Goal: Transaction & Acquisition: Download file/media

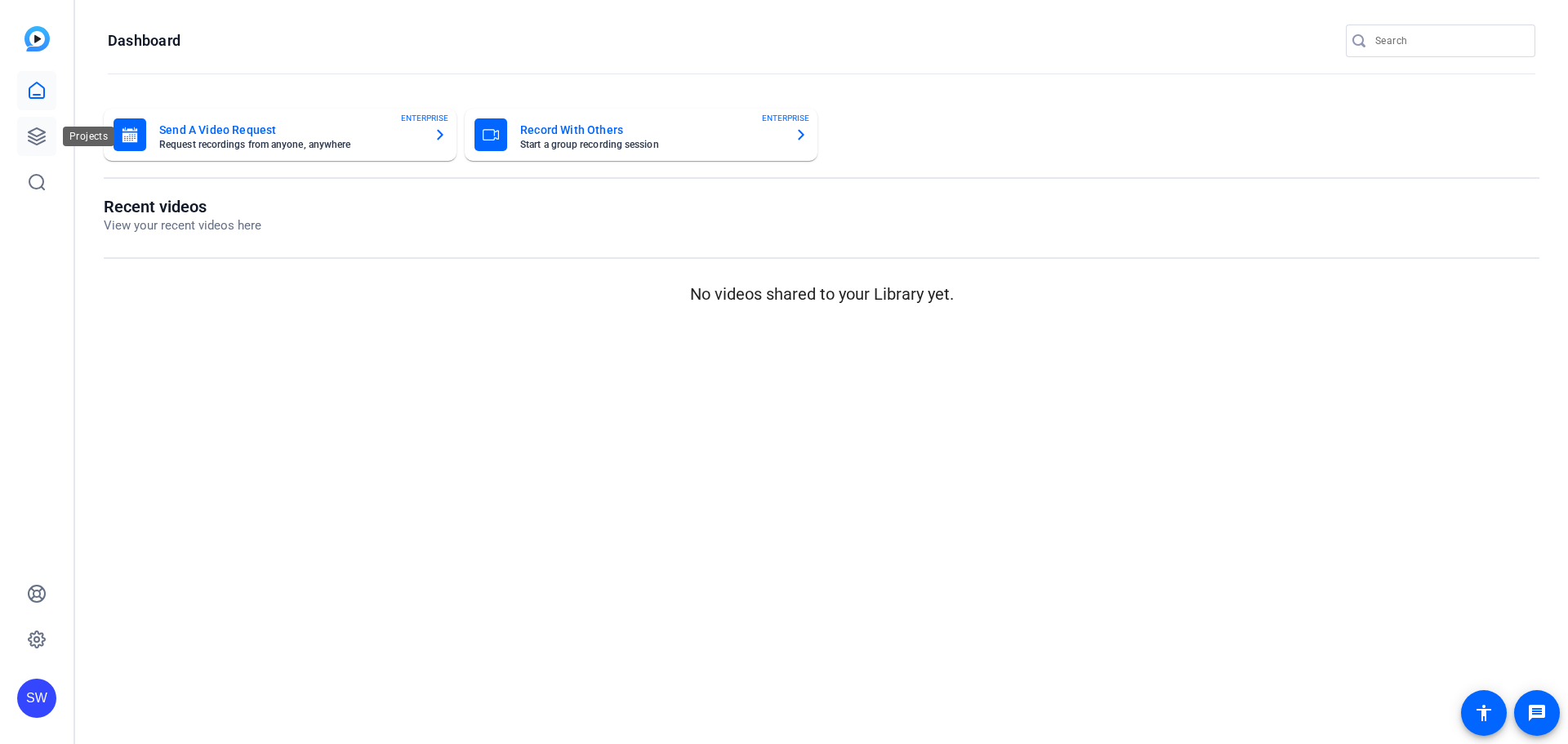
click at [44, 135] on icon at bounding box center [36, 136] width 19 height 19
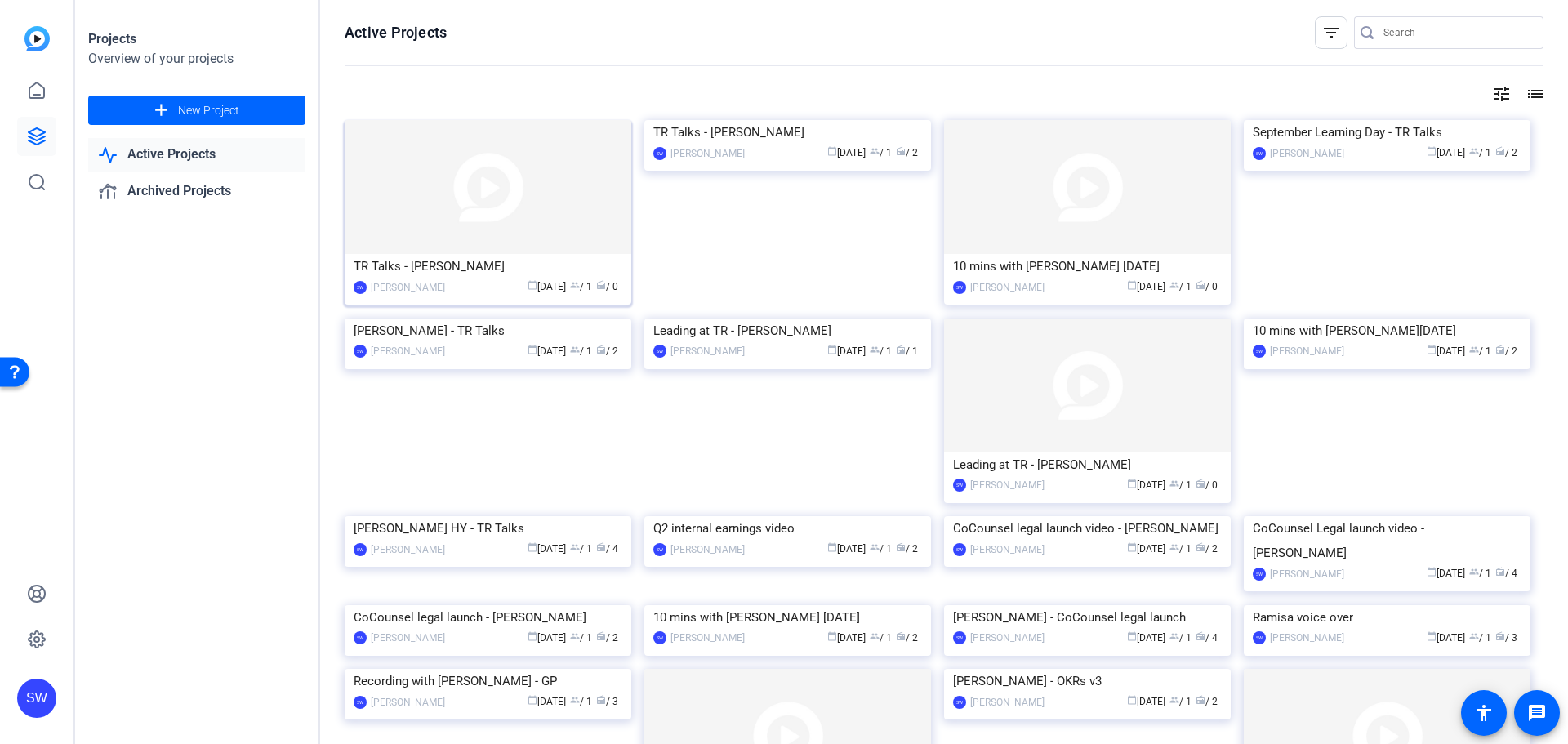
click at [444, 270] on div "TR Talks - [PERSON_NAME]" at bounding box center [488, 266] width 269 height 24
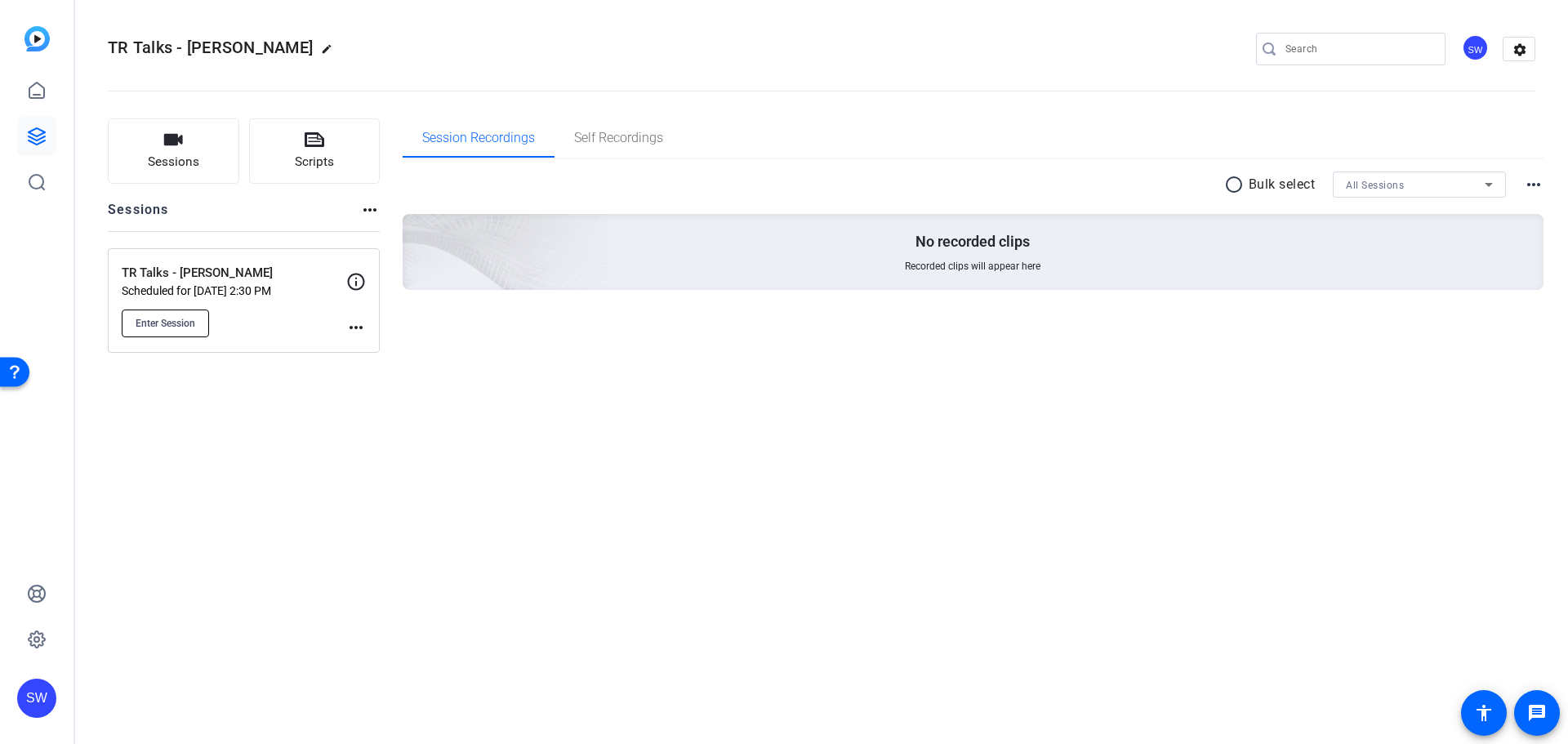
click at [162, 321] on span "Enter Session" at bounding box center [165, 323] width 59 height 13
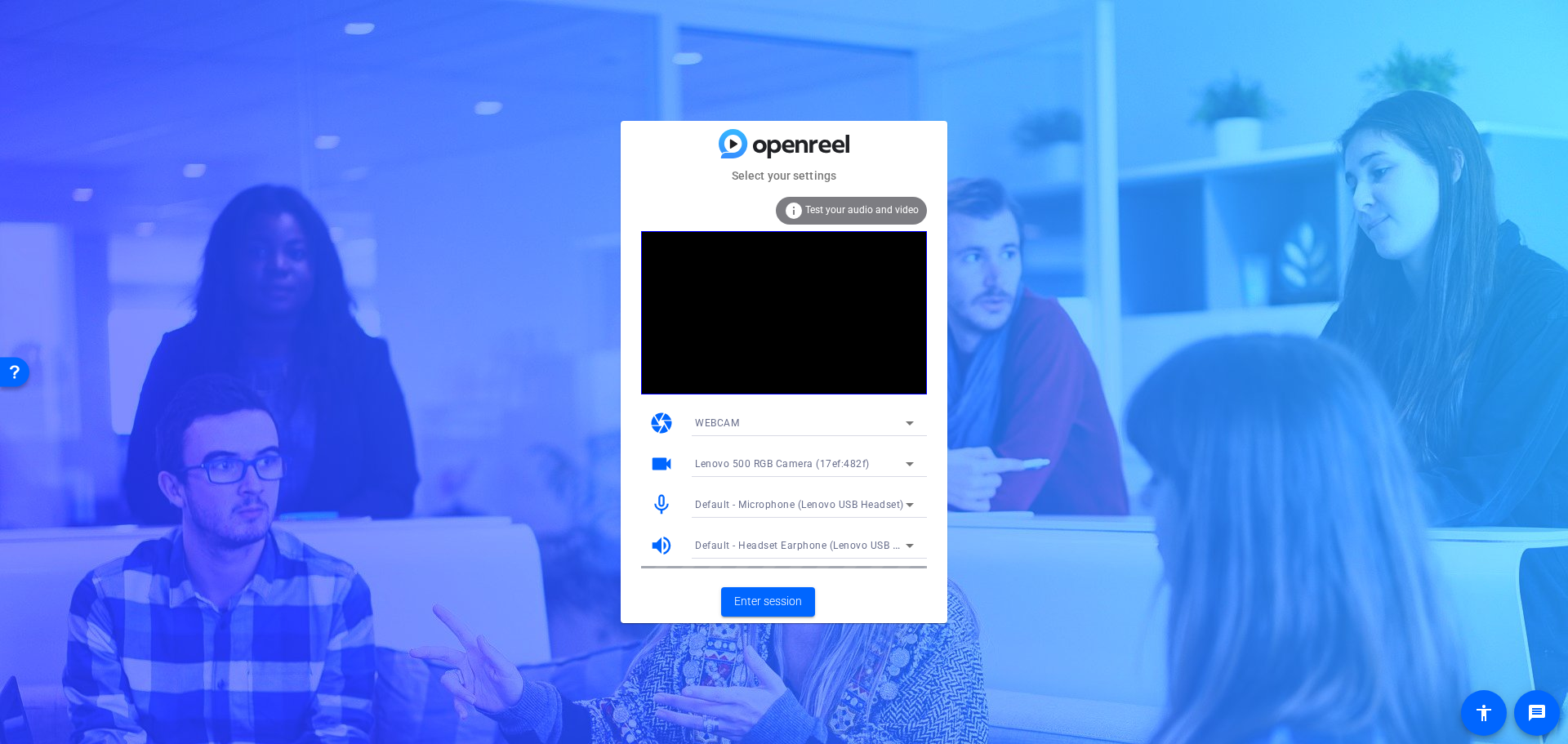
click at [887, 214] on span "Test your audio and video" at bounding box center [861, 209] width 114 height 11
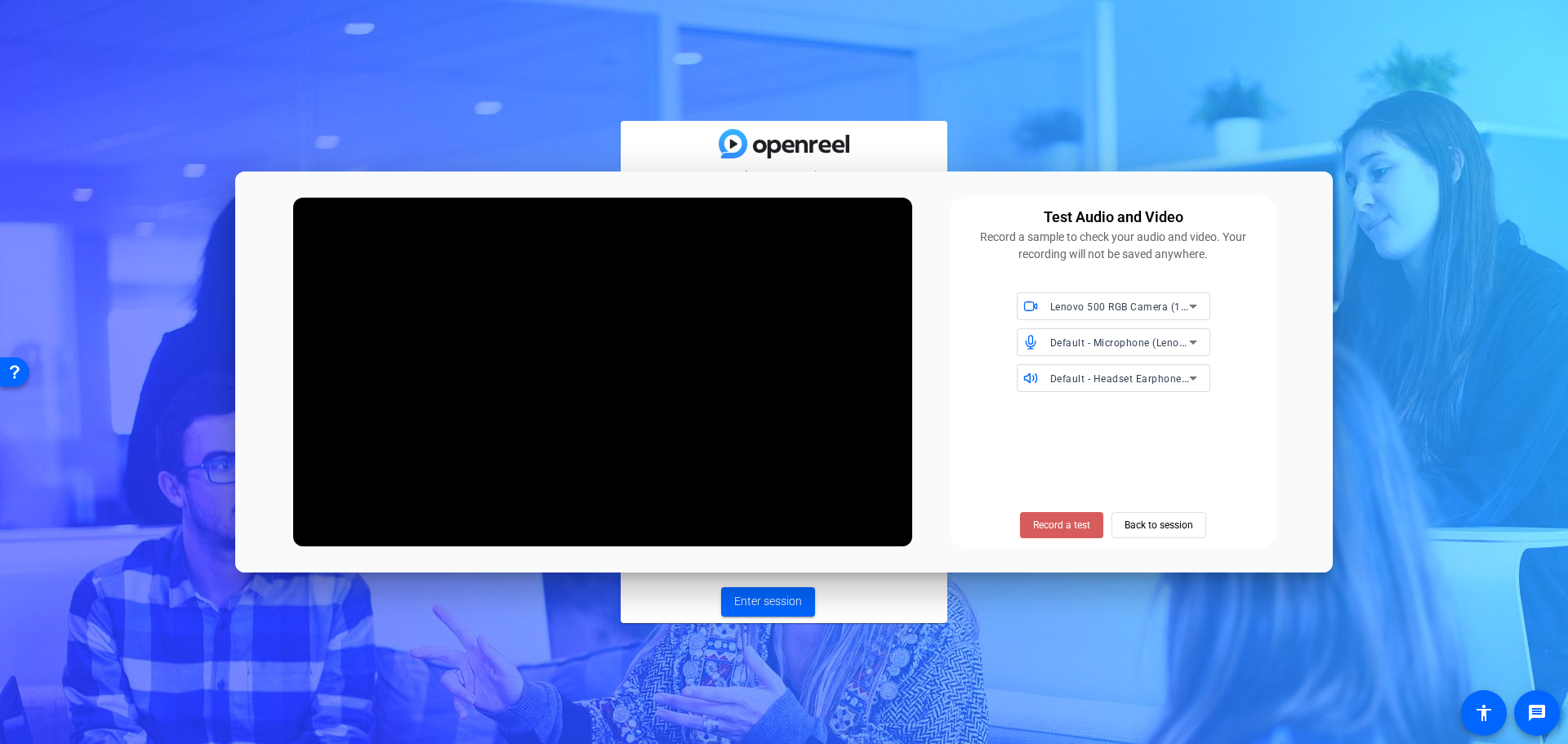
click at [1051, 521] on span "Record a test" at bounding box center [1061, 525] width 57 height 15
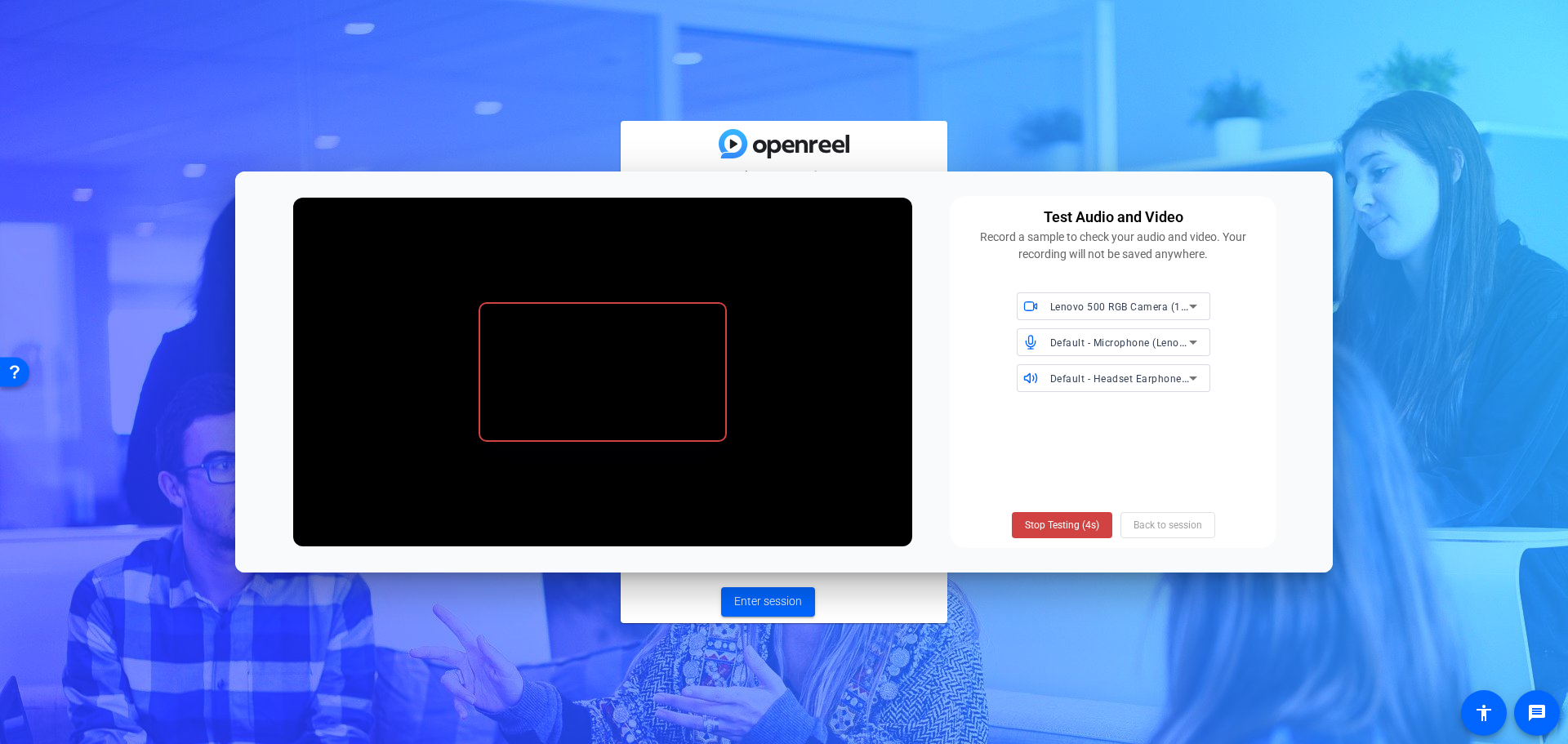
click at [1051, 521] on span "Stop Testing (4s)" at bounding box center [1062, 525] width 74 height 15
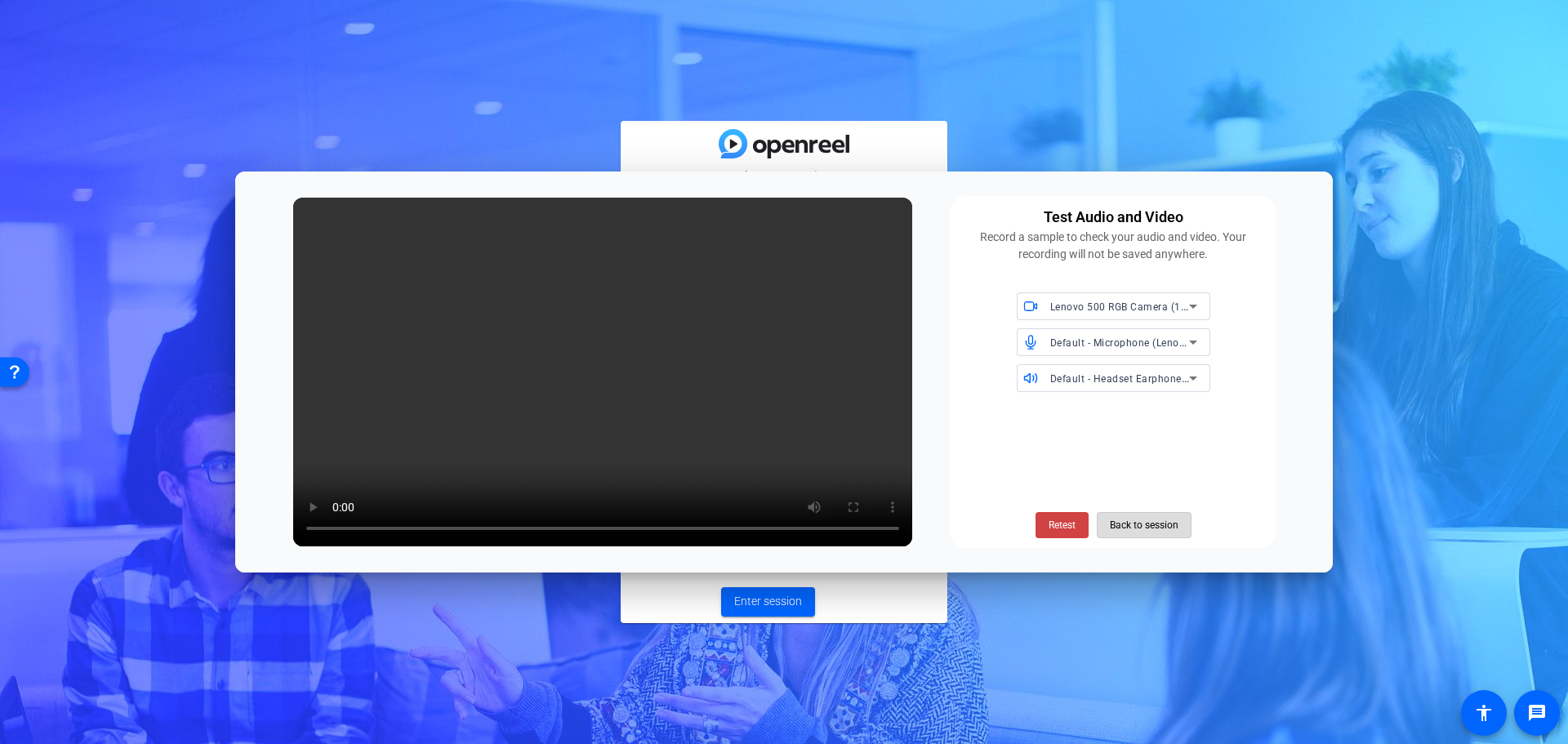
click at [1148, 522] on span "Back to session" at bounding box center [1144, 525] width 69 height 32
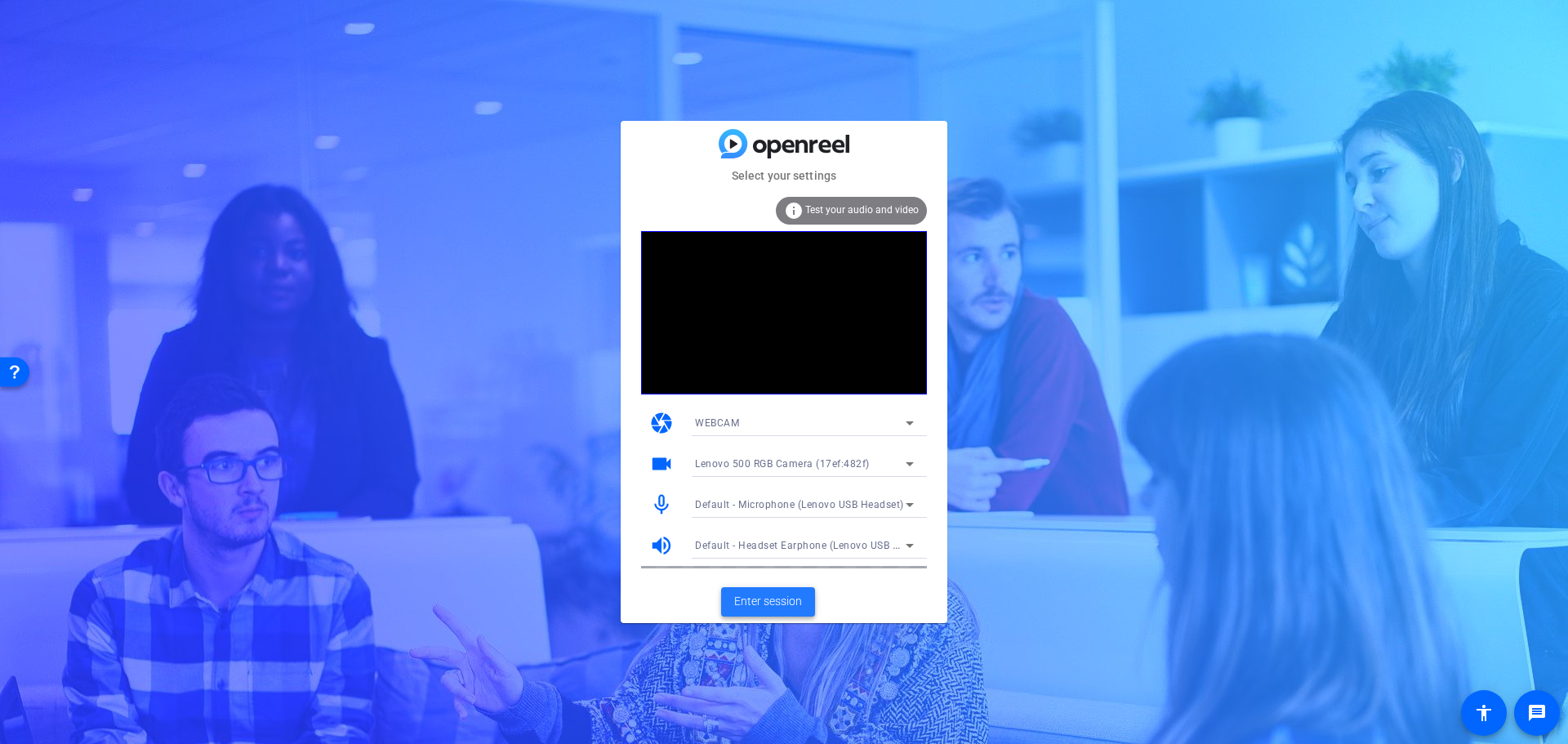
click at [731, 602] on span at bounding box center [768, 602] width 94 height 39
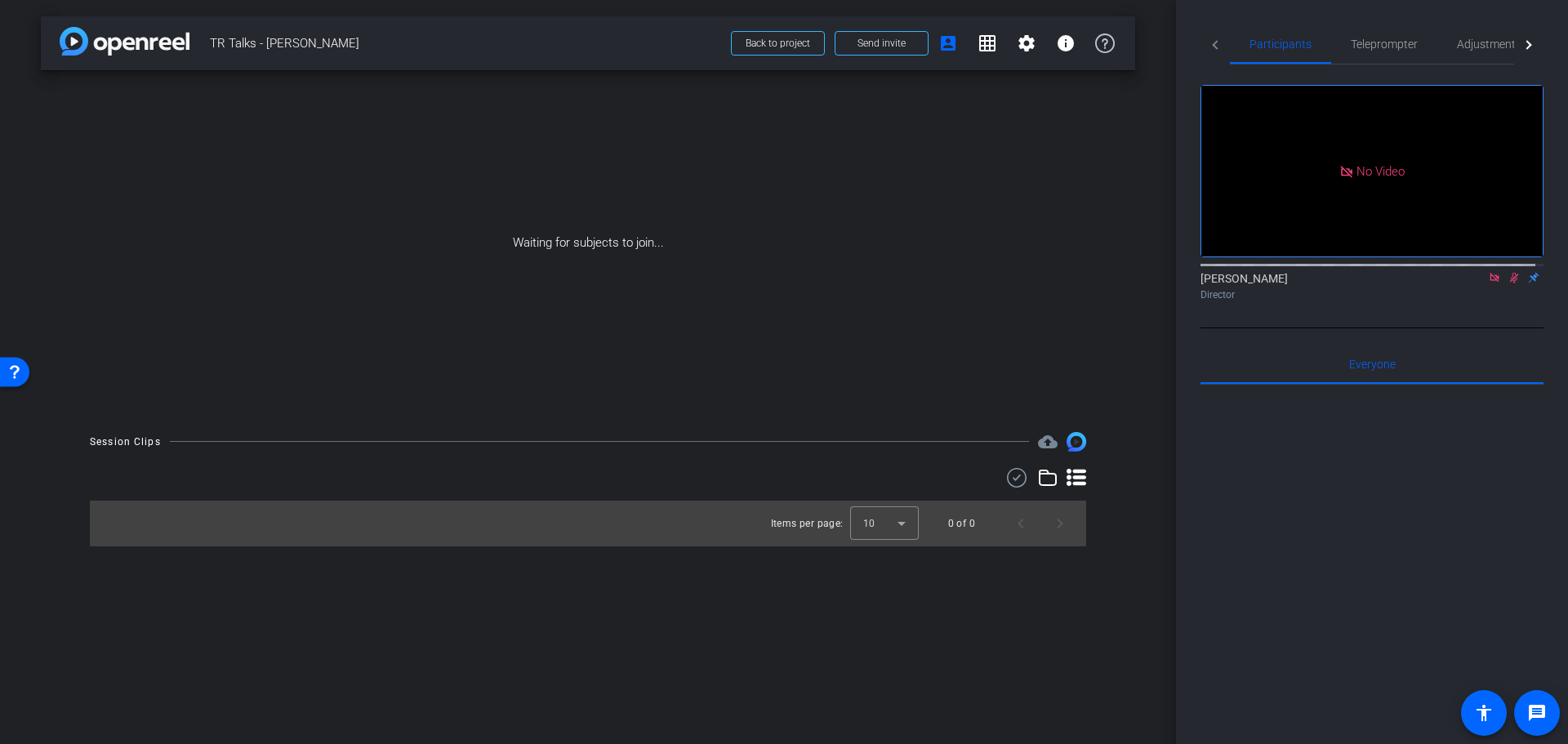
click at [1489, 282] on icon at bounding box center [1494, 277] width 9 height 9
click at [1487, 284] on icon at bounding box center [1494, 278] width 13 height 11
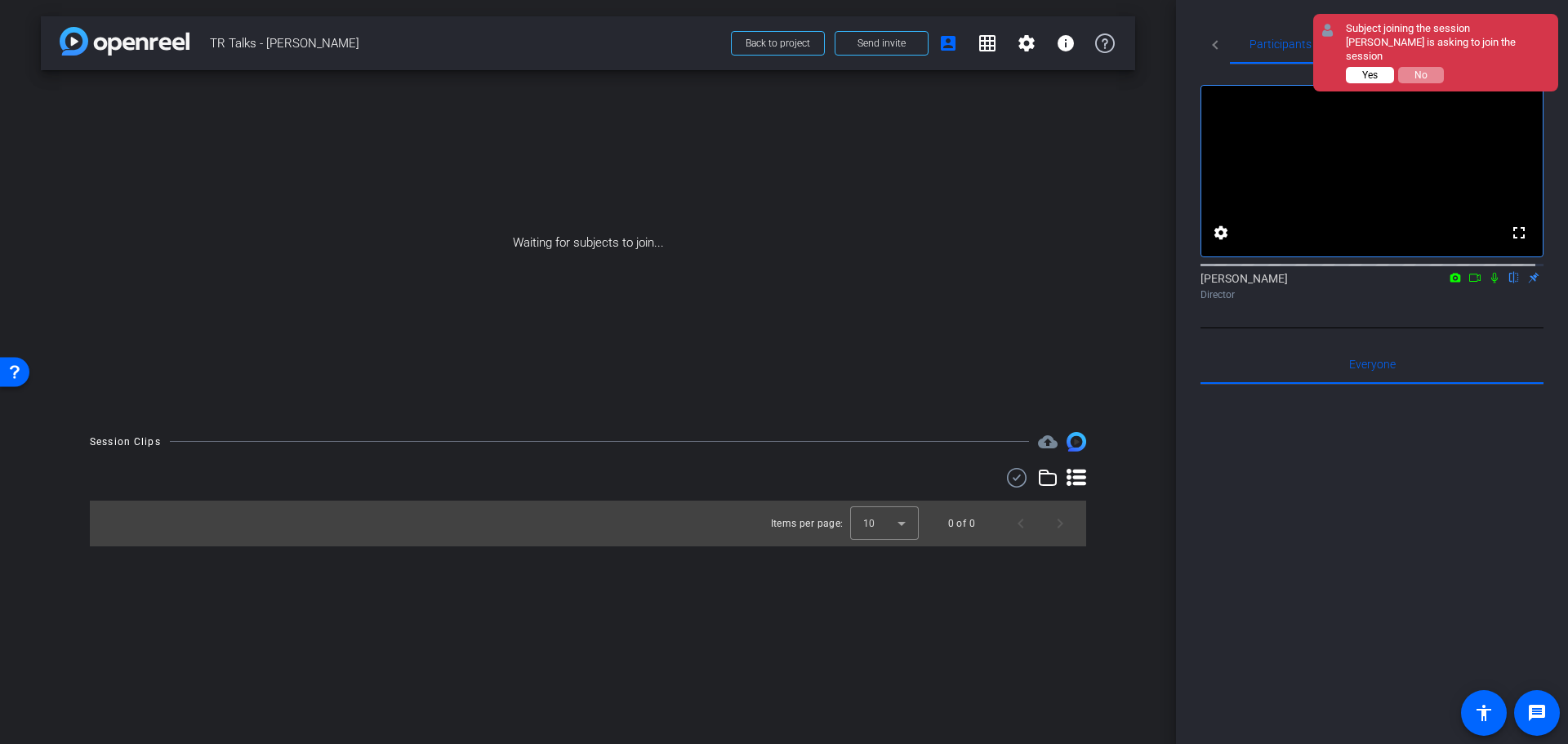
click at [1357, 67] on button "Yes" at bounding box center [1370, 75] width 48 height 17
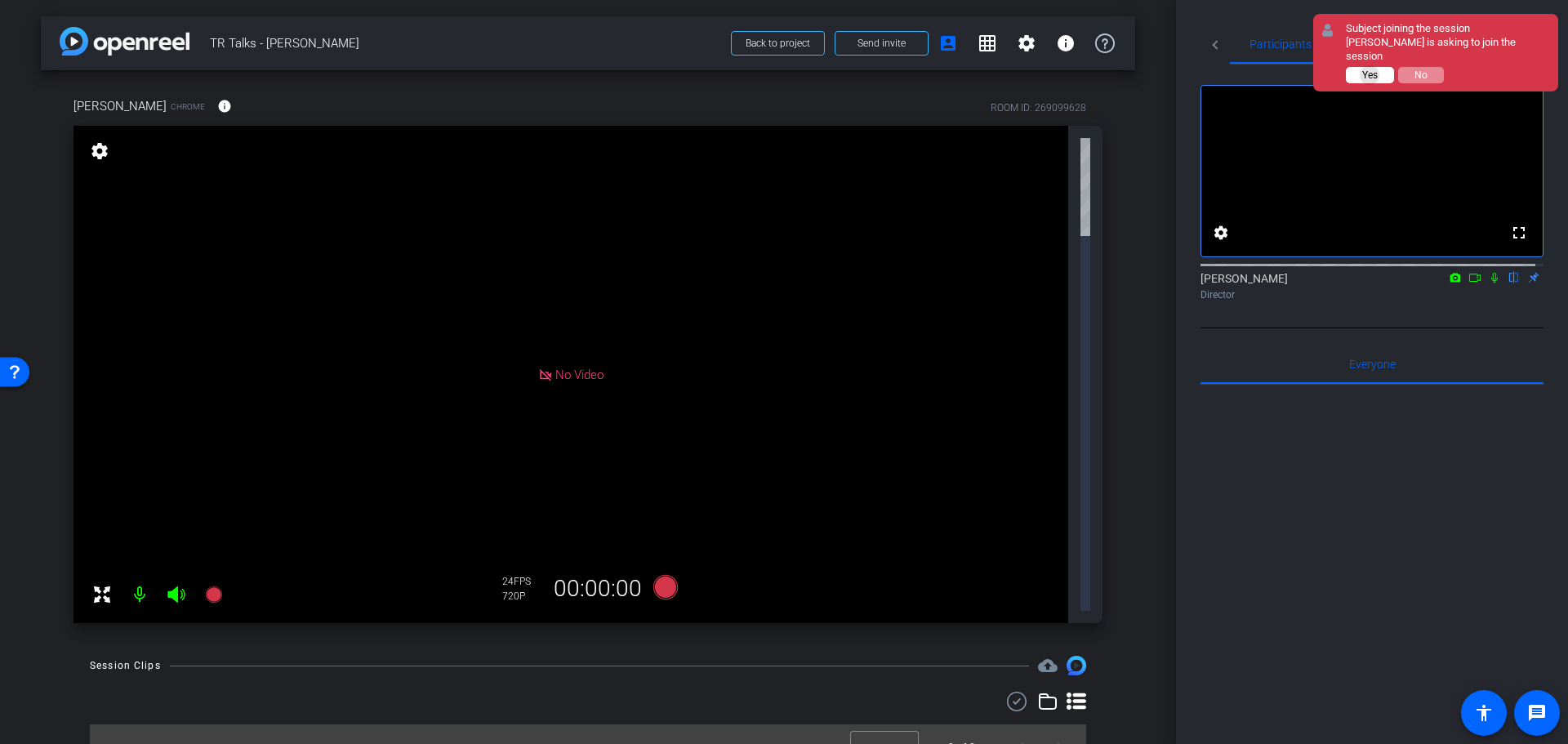
click at [1370, 69] on span "Yes" at bounding box center [1370, 75] width 16 height 11
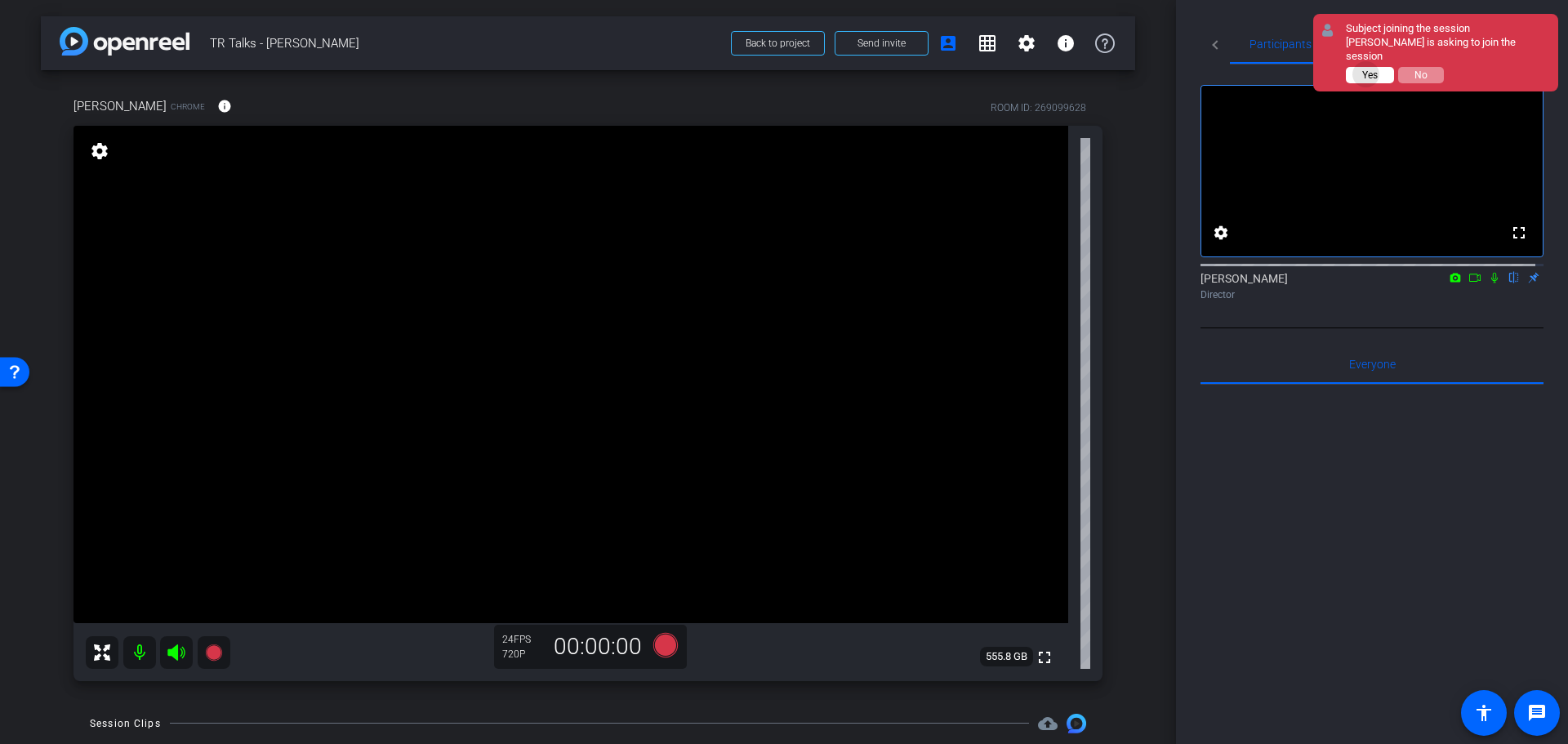
click at [1366, 69] on span "Yes" at bounding box center [1370, 75] width 16 height 11
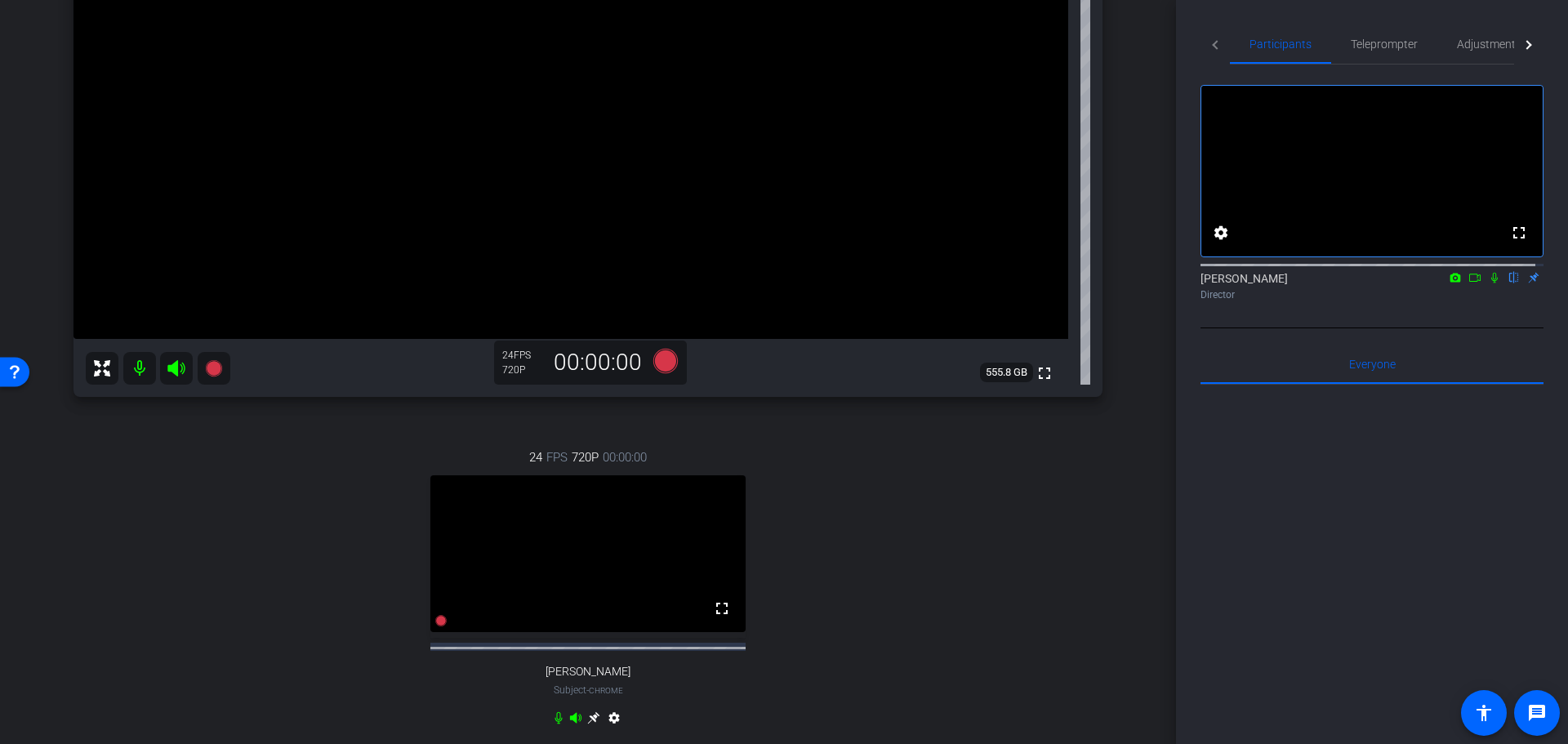
scroll to position [246, 0]
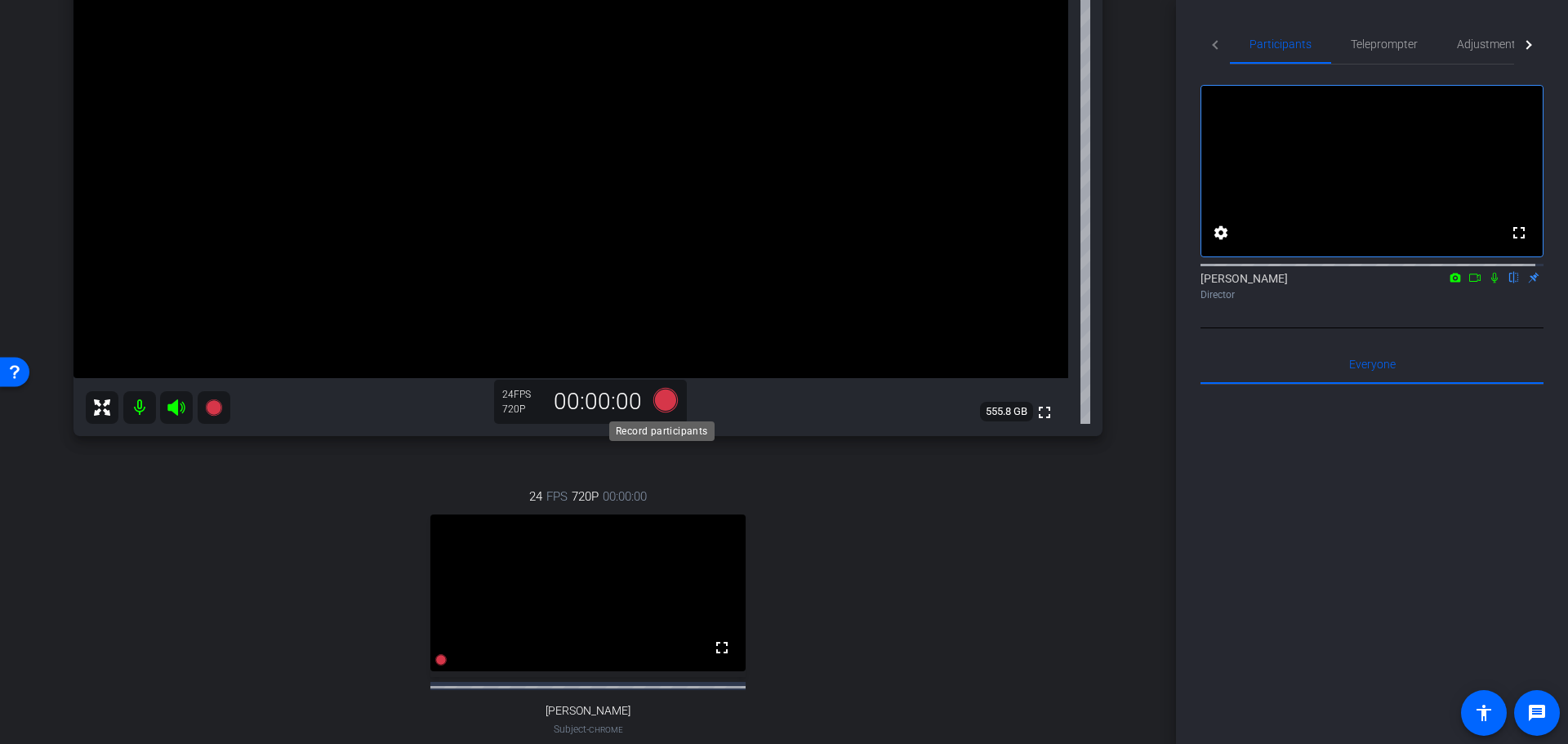
click at [666, 399] on icon at bounding box center [665, 399] width 24 height 24
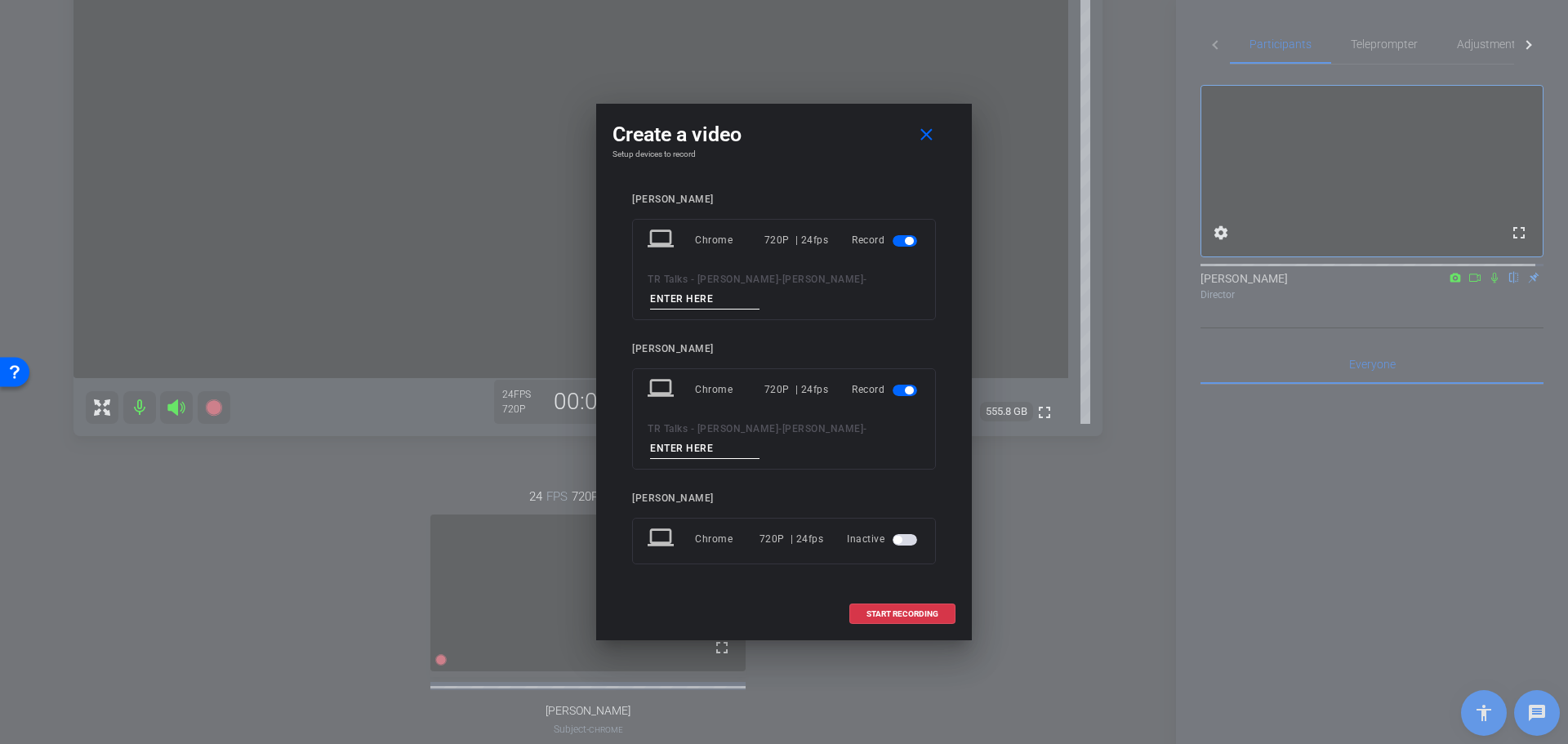
click at [759, 289] on input at bounding box center [705, 299] width 109 height 20
type input "[PERSON_NAME]"
click at [730, 446] on input at bounding box center [705, 448] width 109 height 20
type input "N"
type input "Marique"
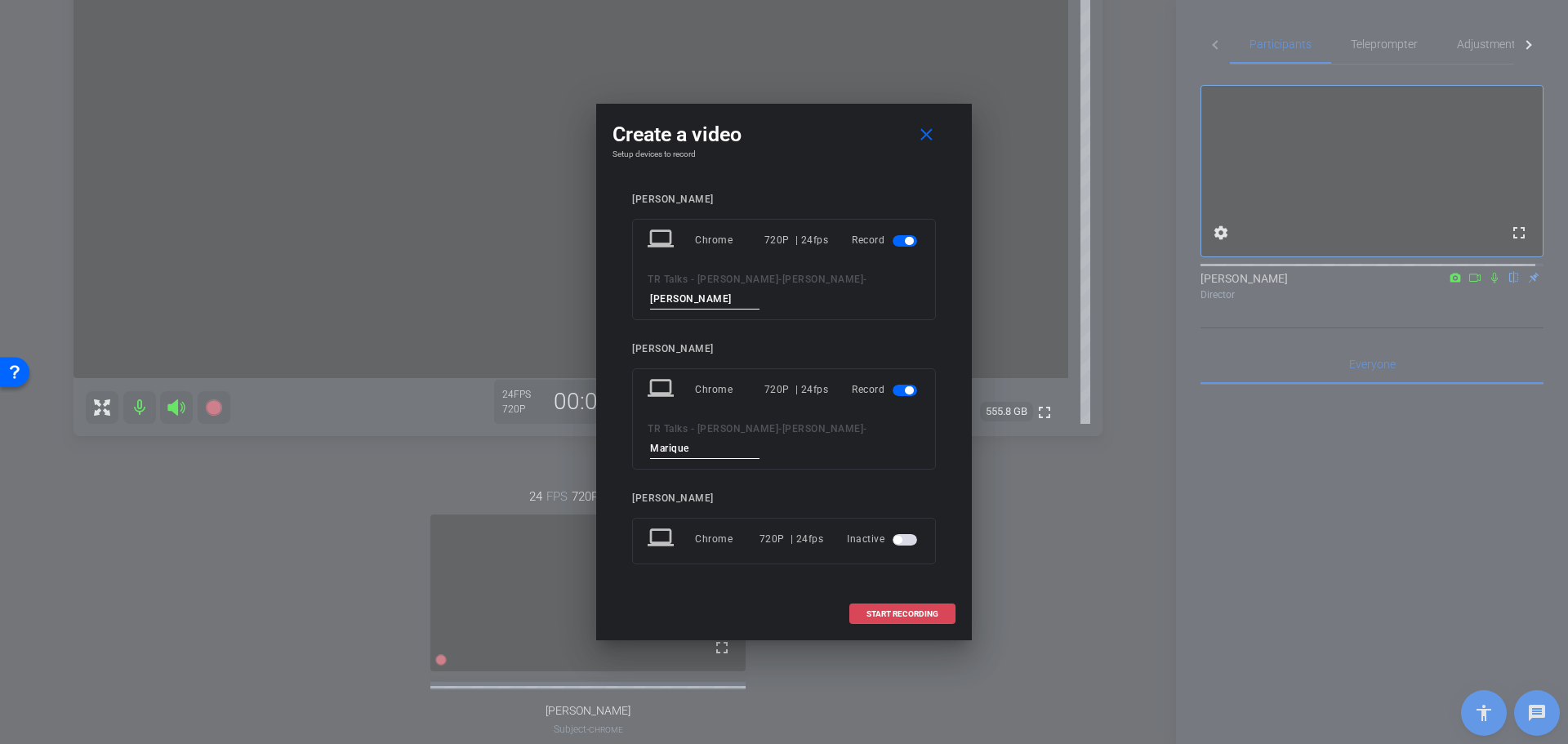
click at [901, 611] on span "START RECORDING" at bounding box center [902, 614] width 72 height 8
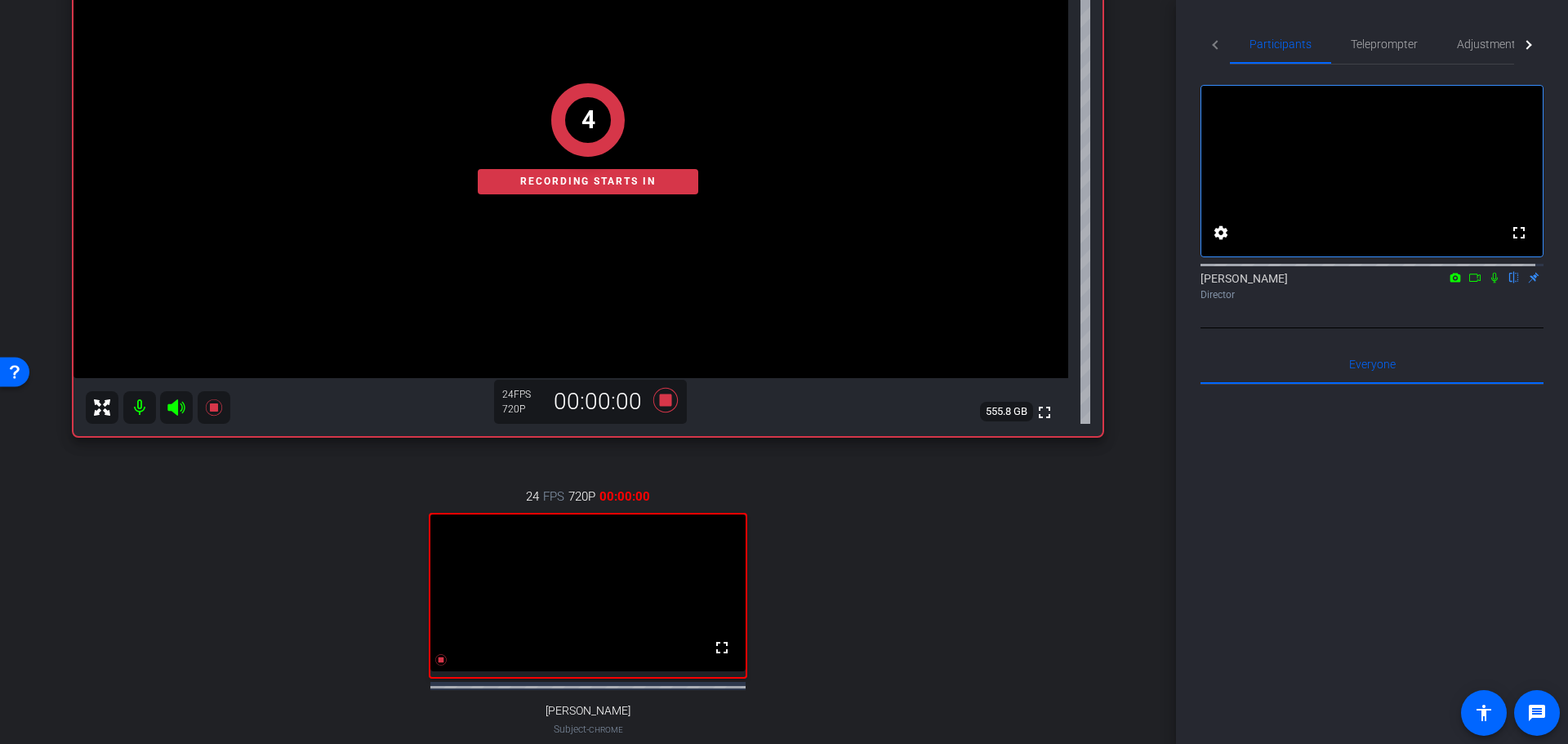
scroll to position [163, 0]
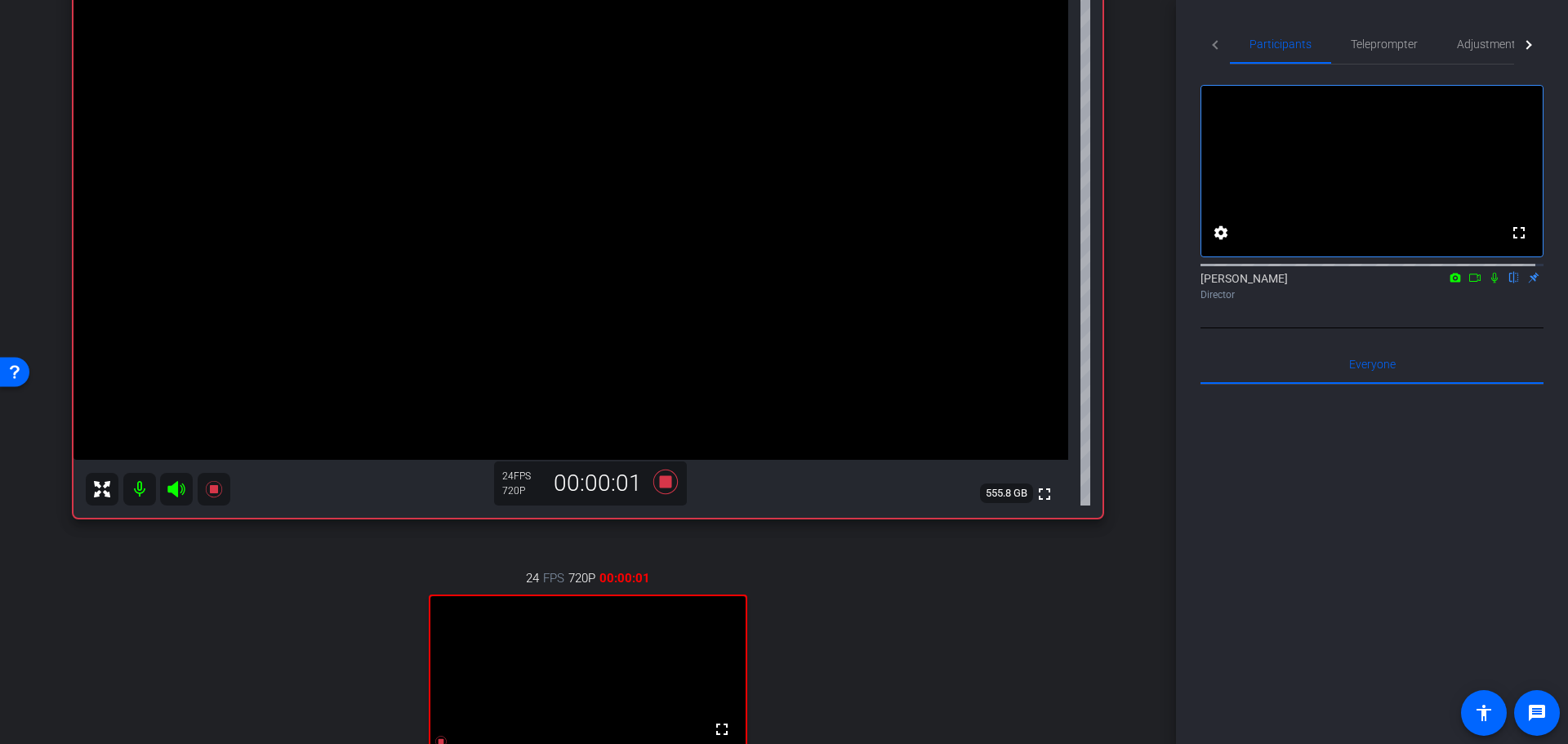
click at [1486, 285] on mat-icon at bounding box center [1494, 278] width 19 height 15
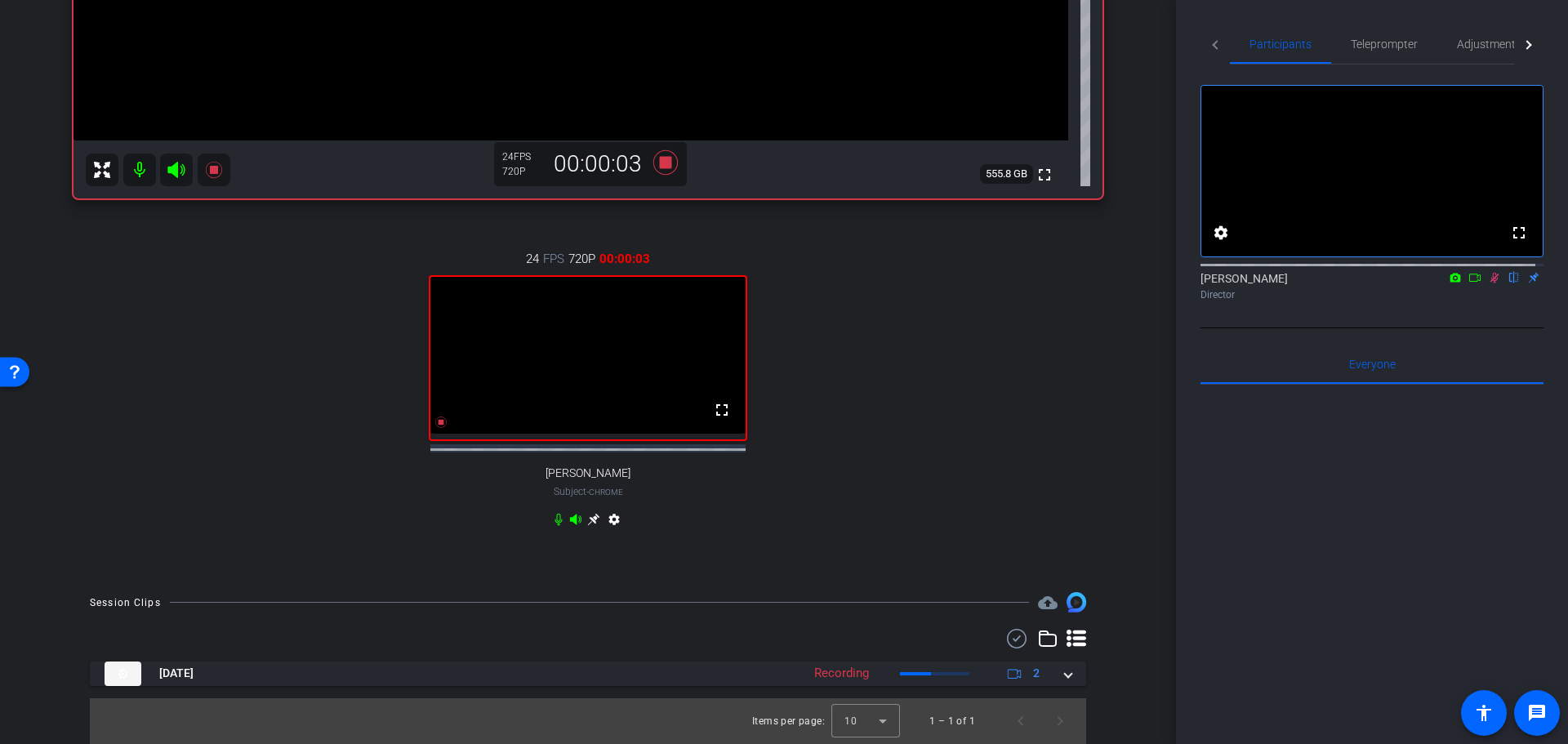
scroll to position [494, 0]
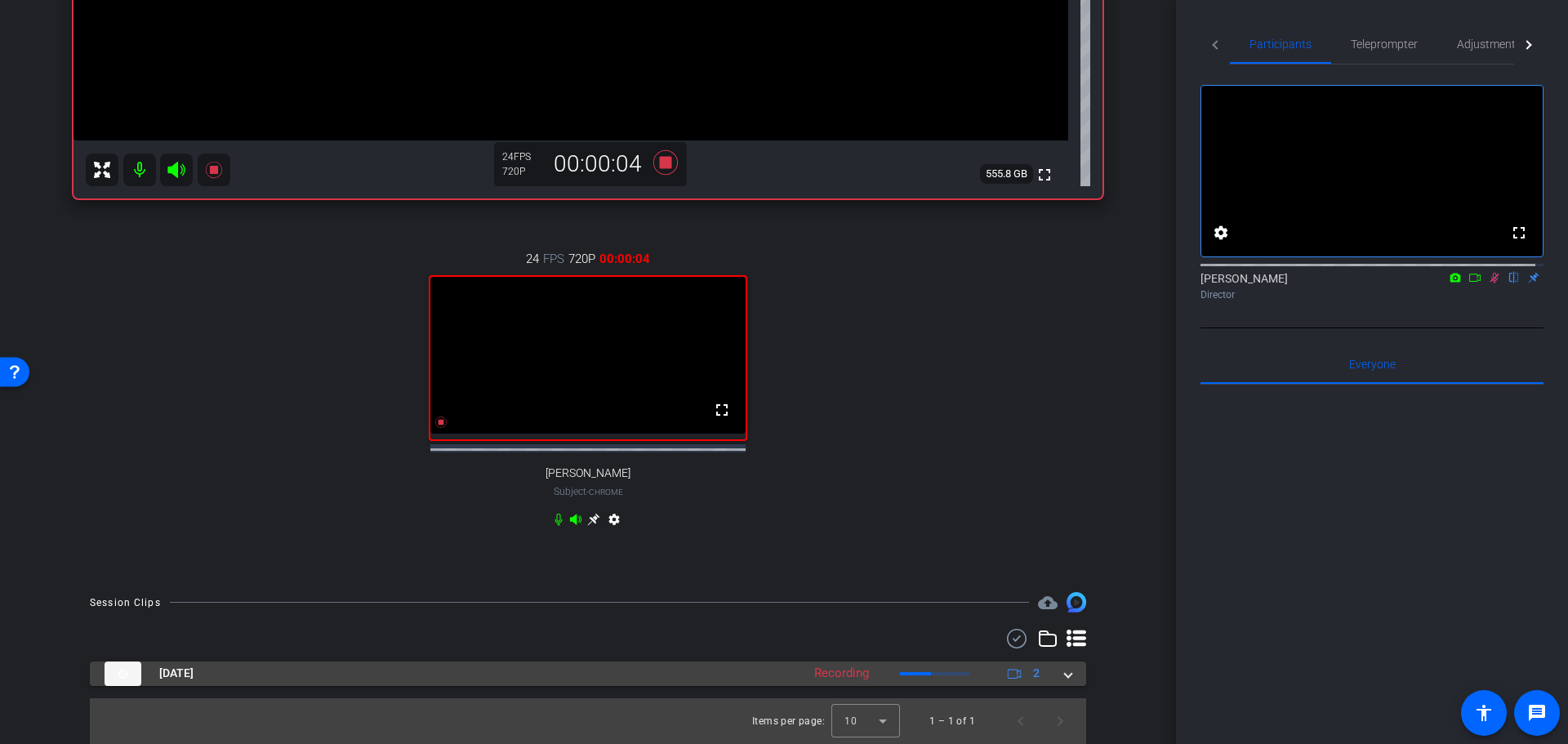
click at [1054, 675] on mat-expansion-panel-header "[DATE] Recording 2" at bounding box center [588, 674] width 997 height 24
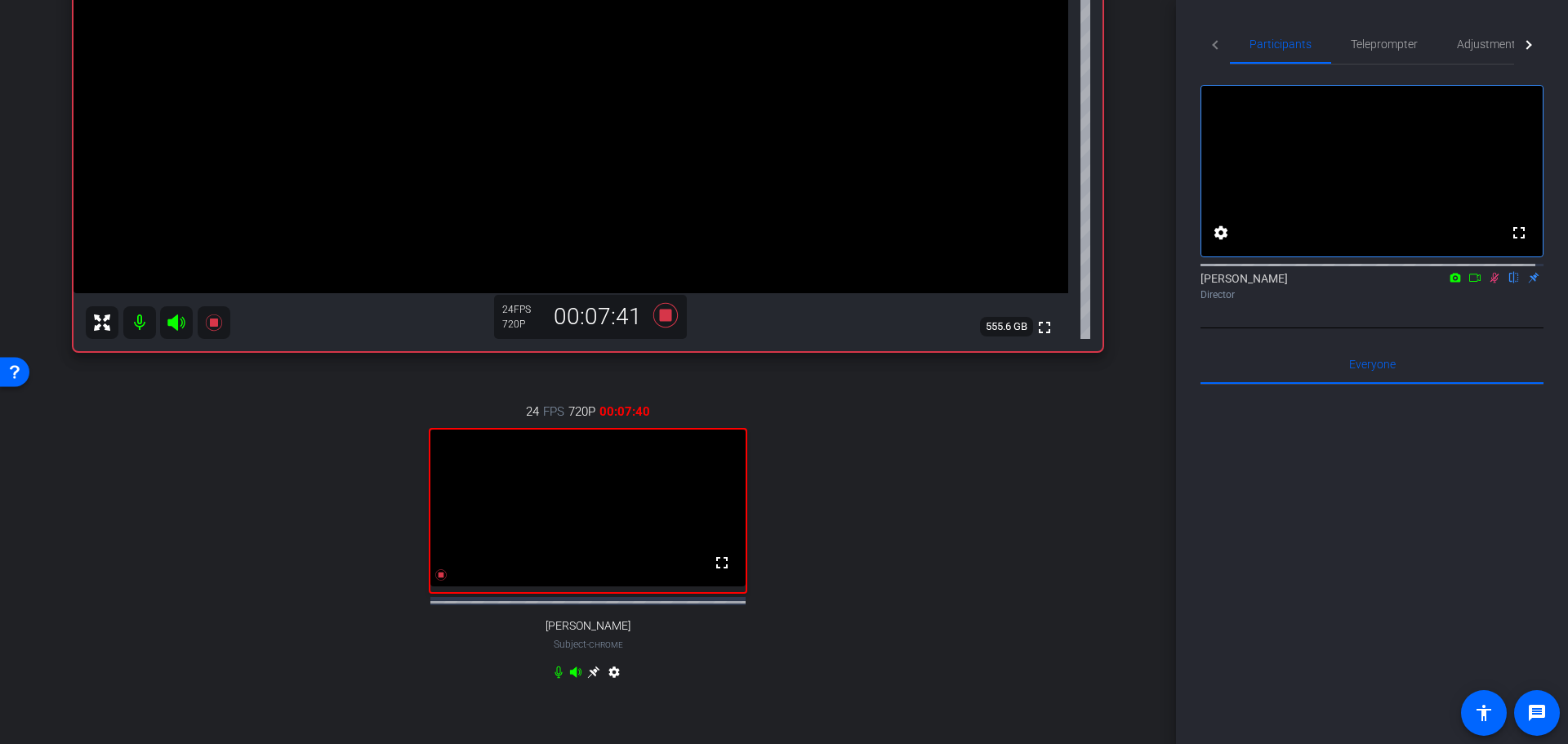
scroll to position [248, 0]
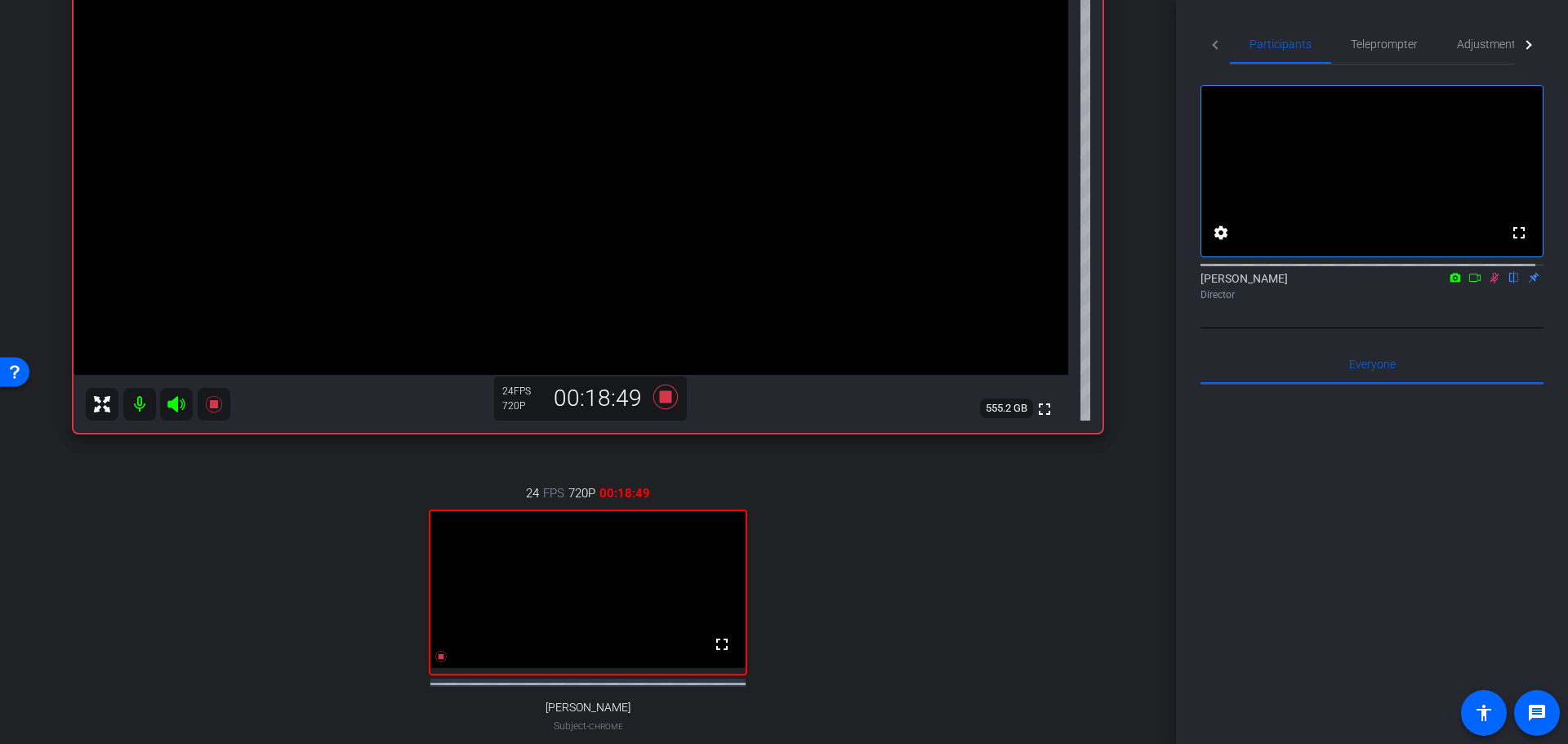
click at [1487, 284] on icon at bounding box center [1494, 278] width 13 height 11
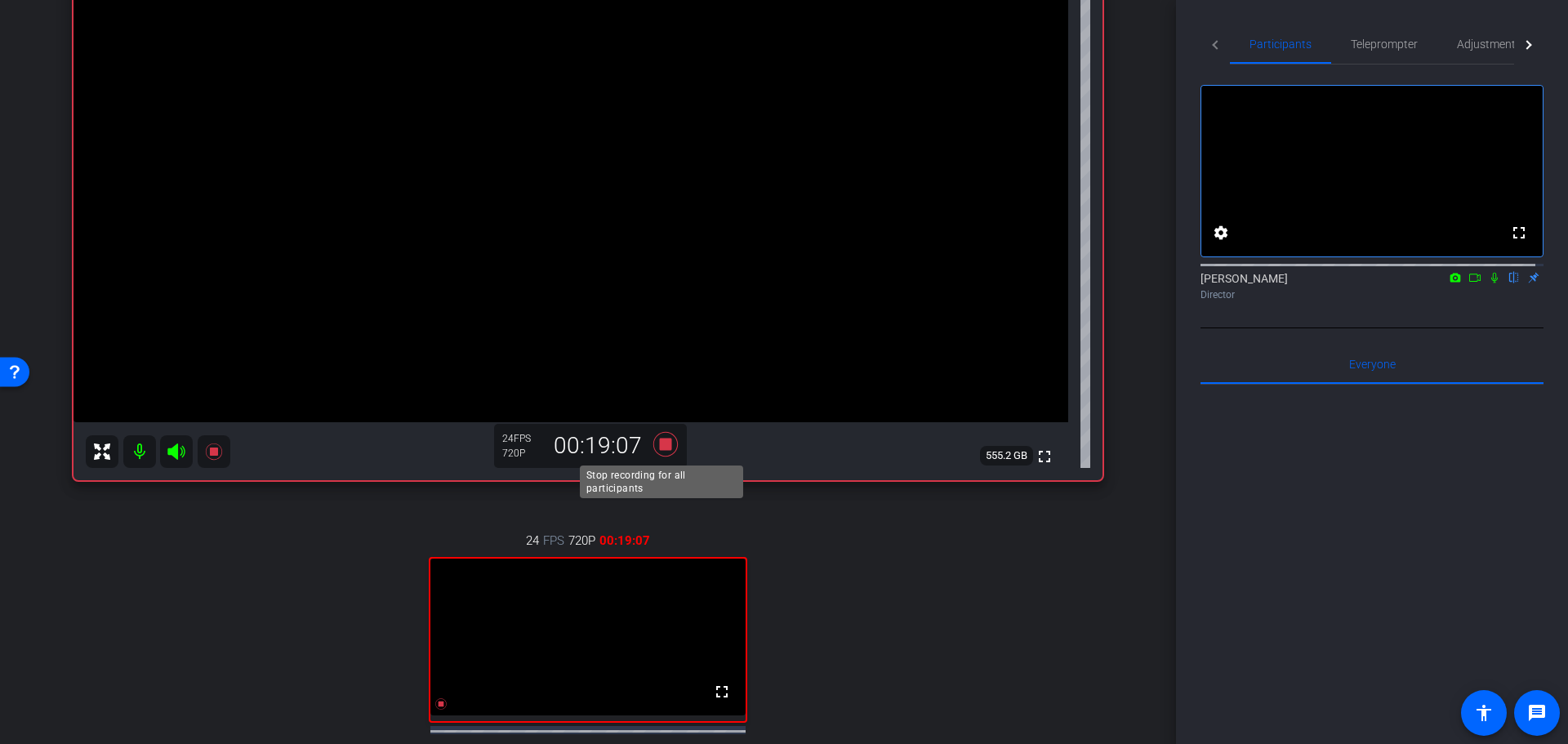
click at [660, 446] on icon at bounding box center [665, 444] width 24 height 24
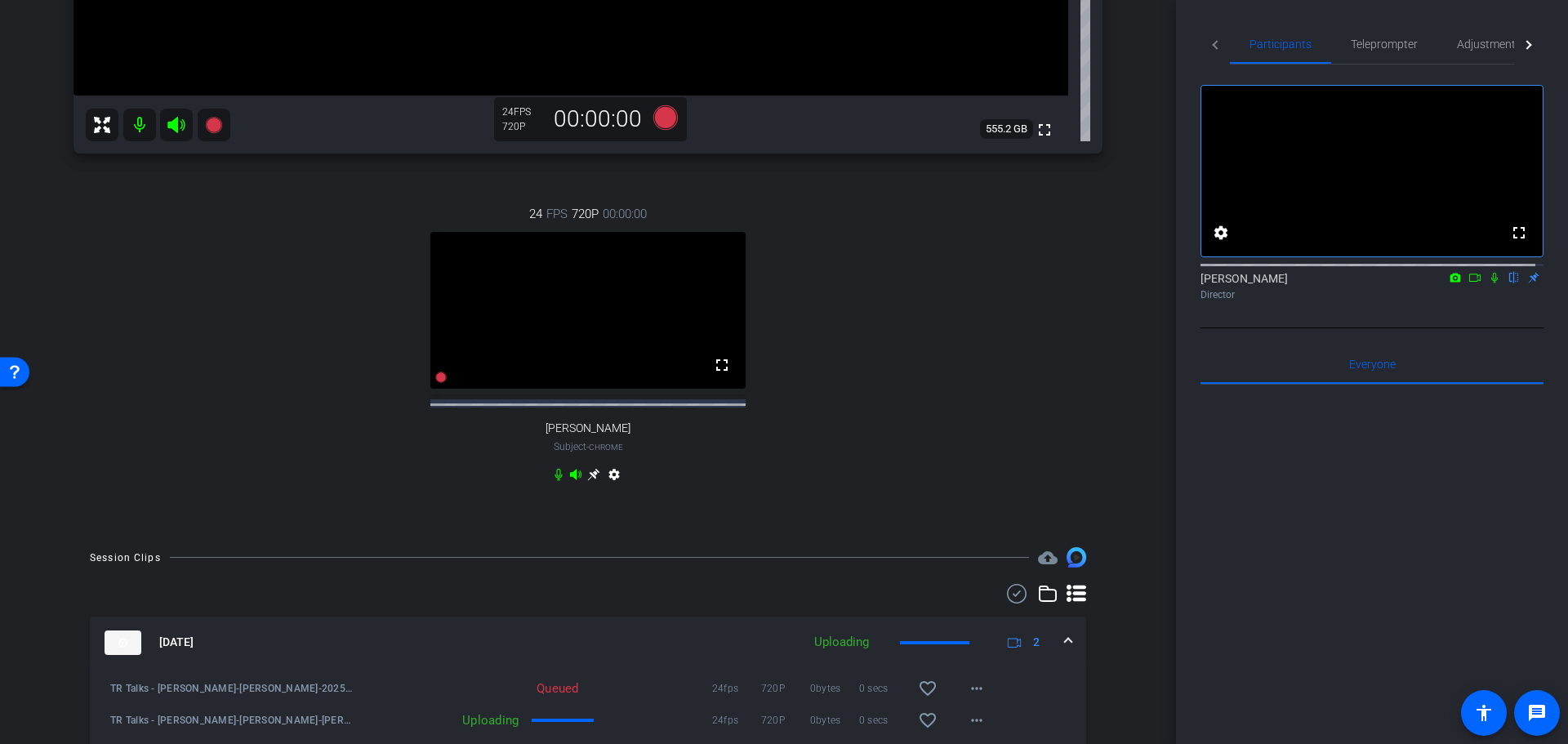
scroll to position [610, 0]
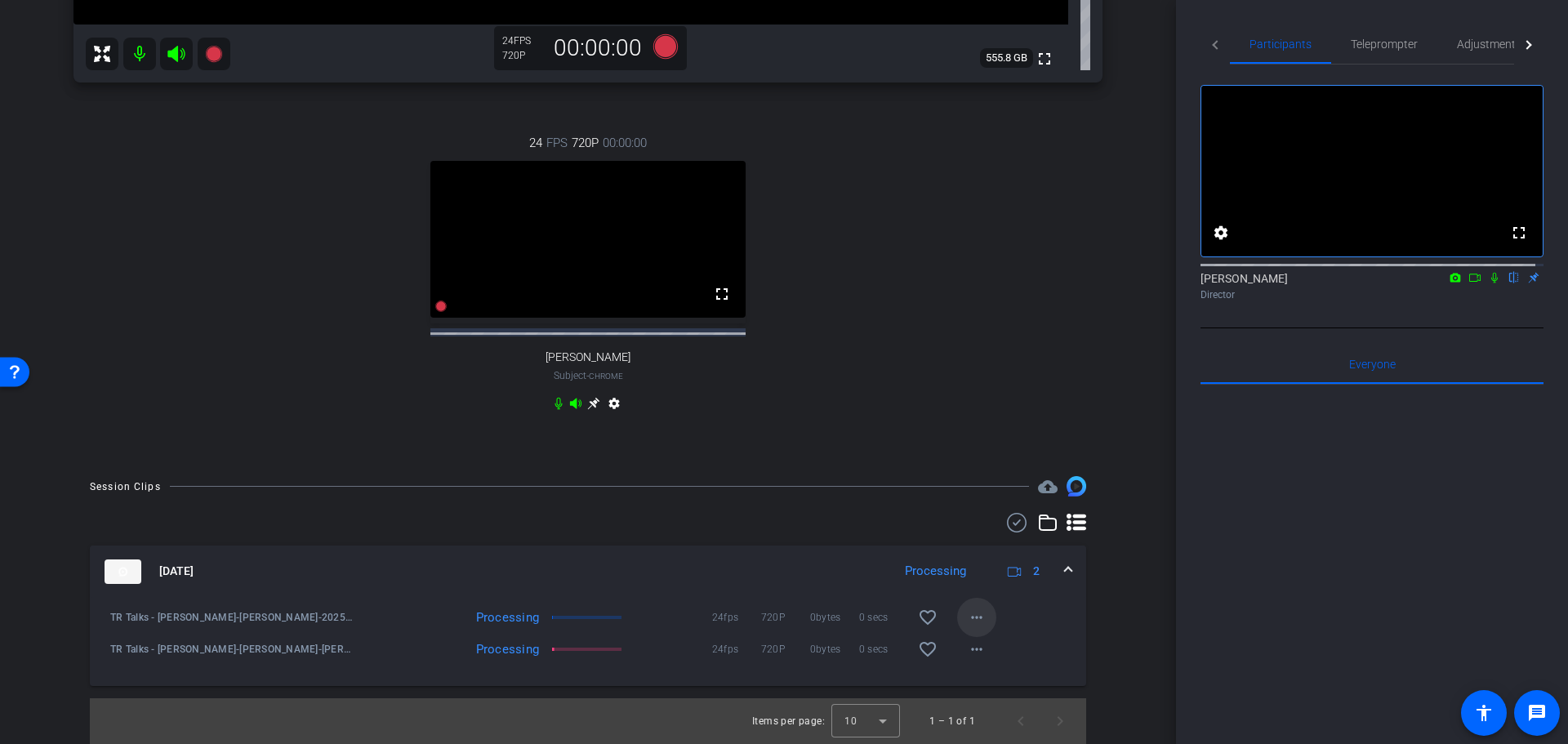
click at [975, 626] on mat-icon "more_horiz" at bounding box center [976, 617] width 19 height 19
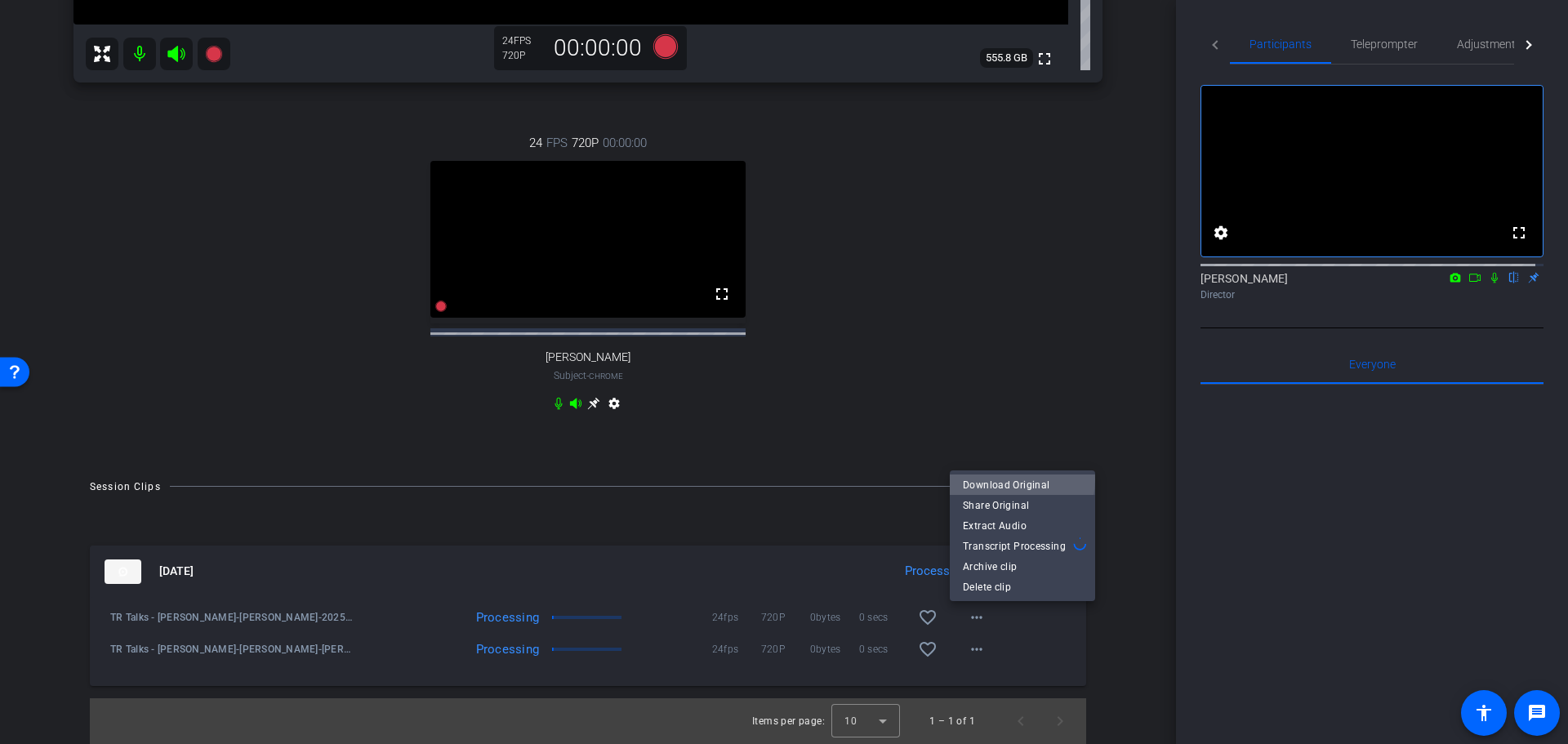
click at [1010, 480] on span "Download Original" at bounding box center [1022, 485] width 119 height 19
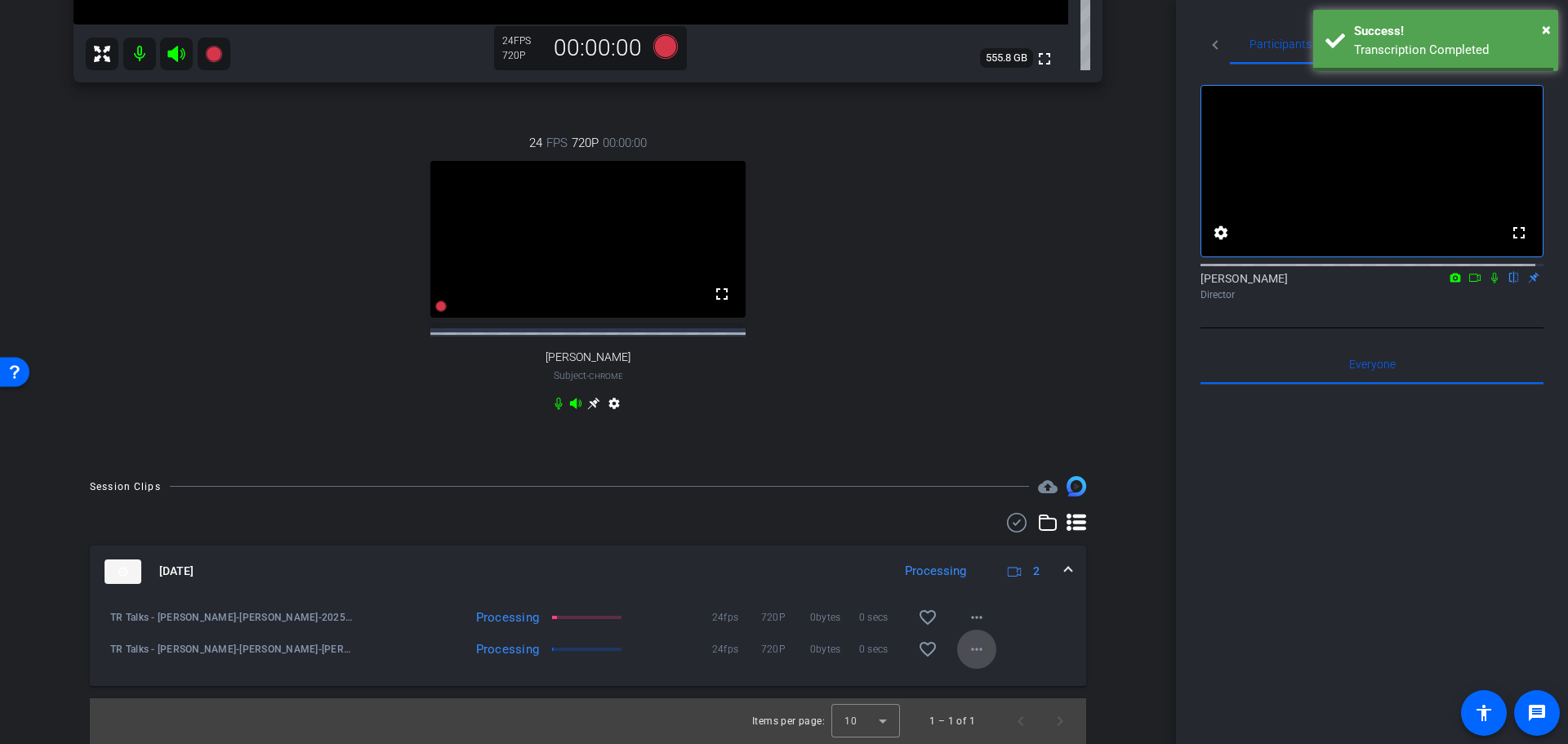
click at [970, 660] on mat-icon "more_horiz" at bounding box center [976, 649] width 19 height 19
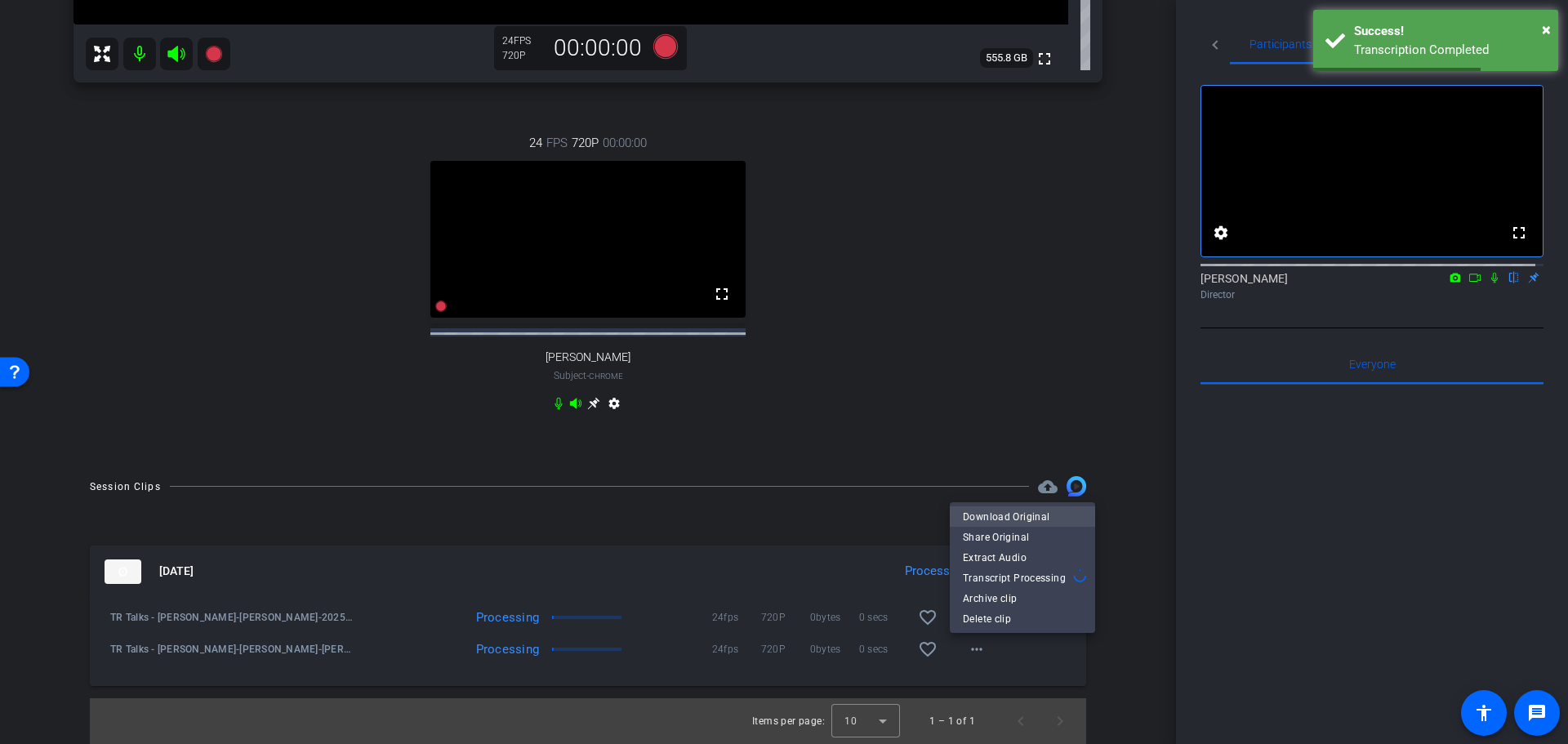
click at [1025, 516] on span "Download Original" at bounding box center [1022, 517] width 119 height 19
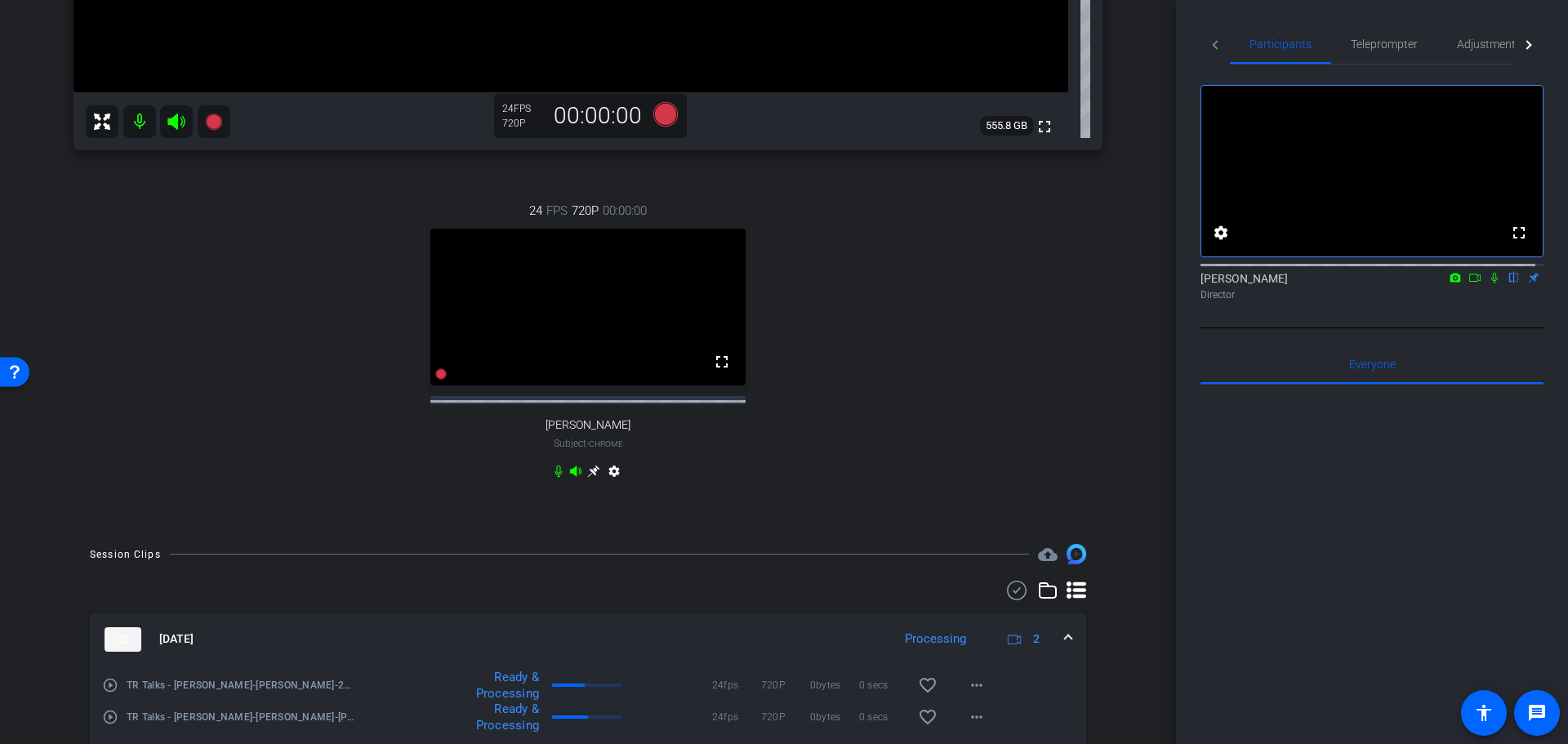
scroll to position [612, 0]
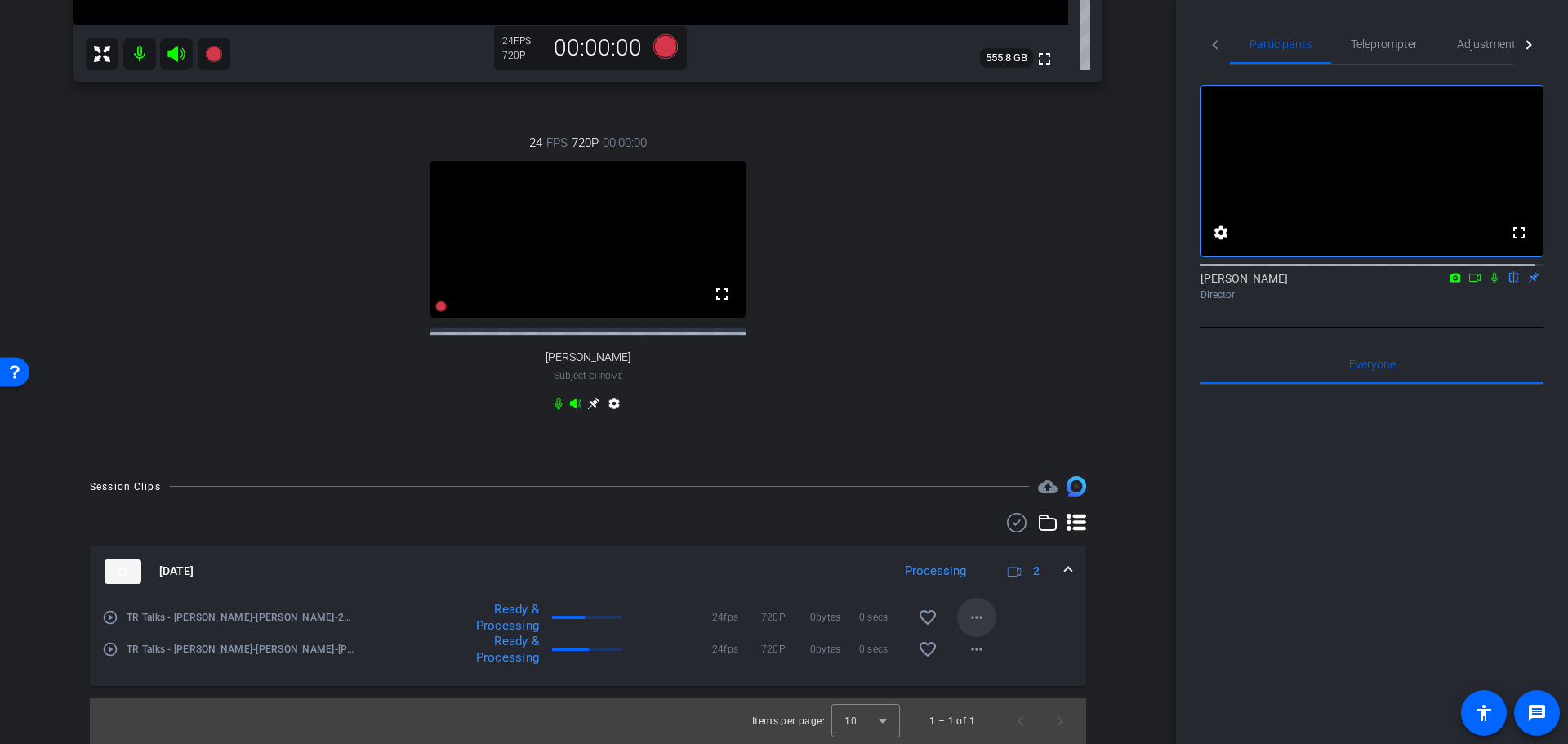
click at [968, 620] on mat-icon "more_horiz" at bounding box center [976, 617] width 19 height 19
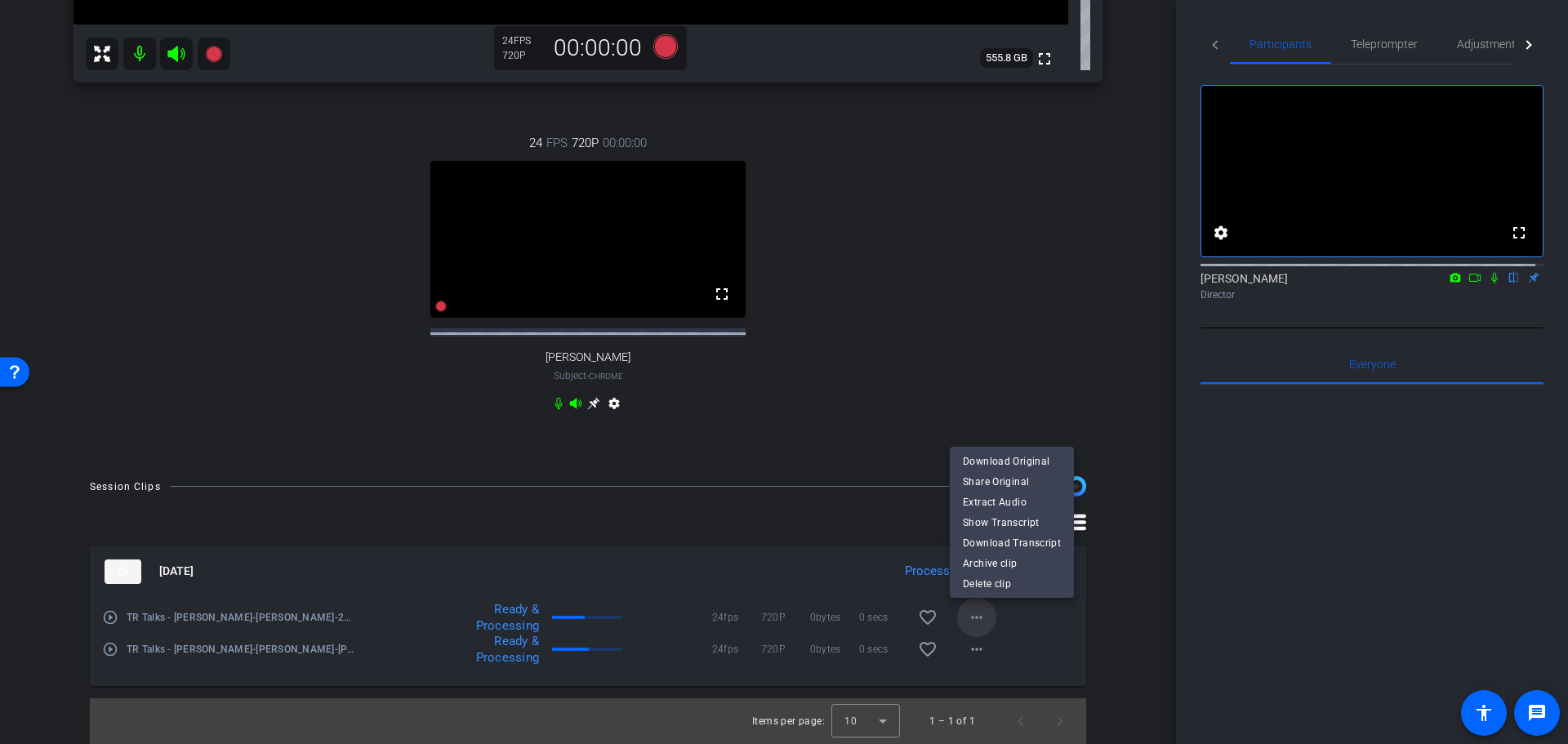
click at [968, 620] on div at bounding box center [784, 372] width 1568 height 744
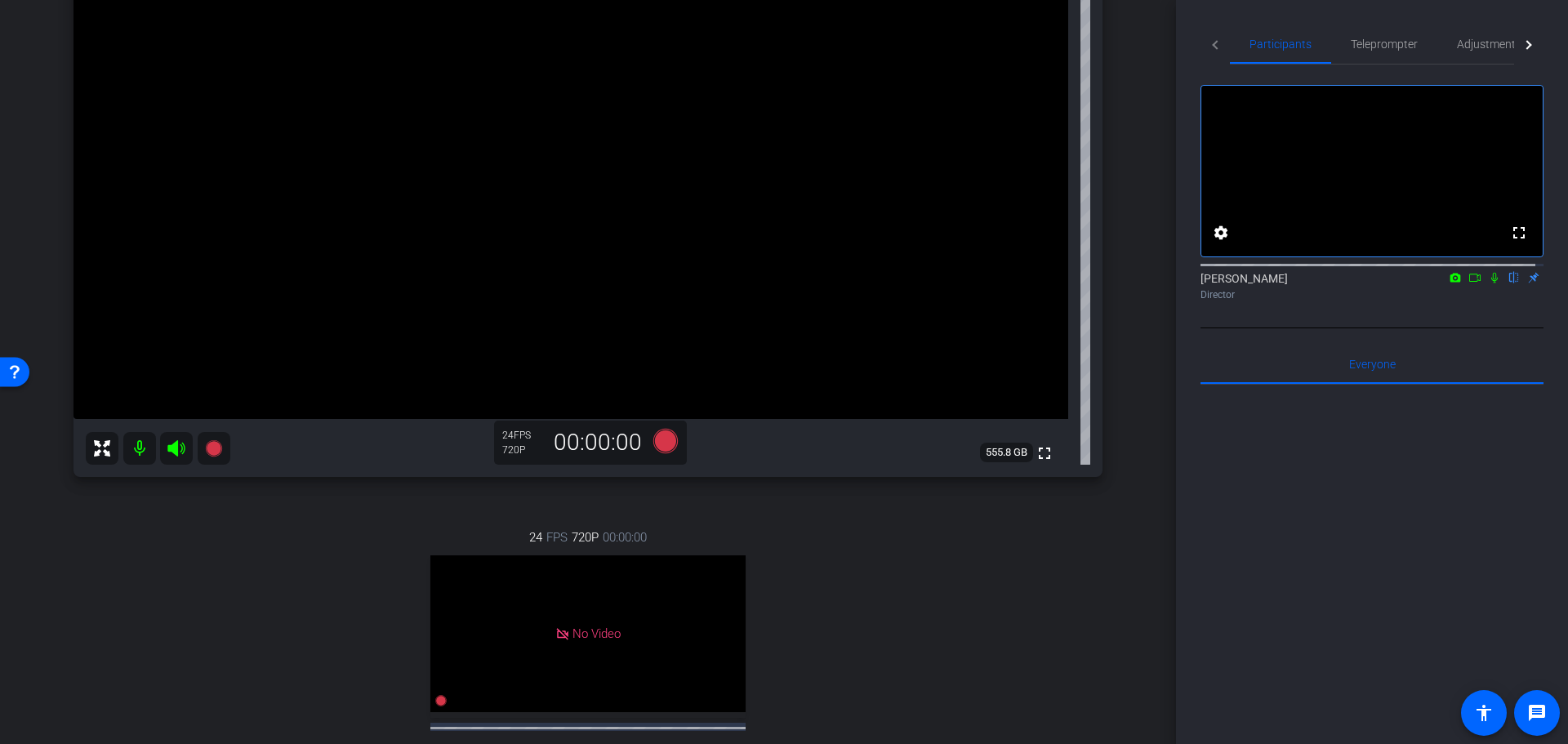
scroll to position [0, 0]
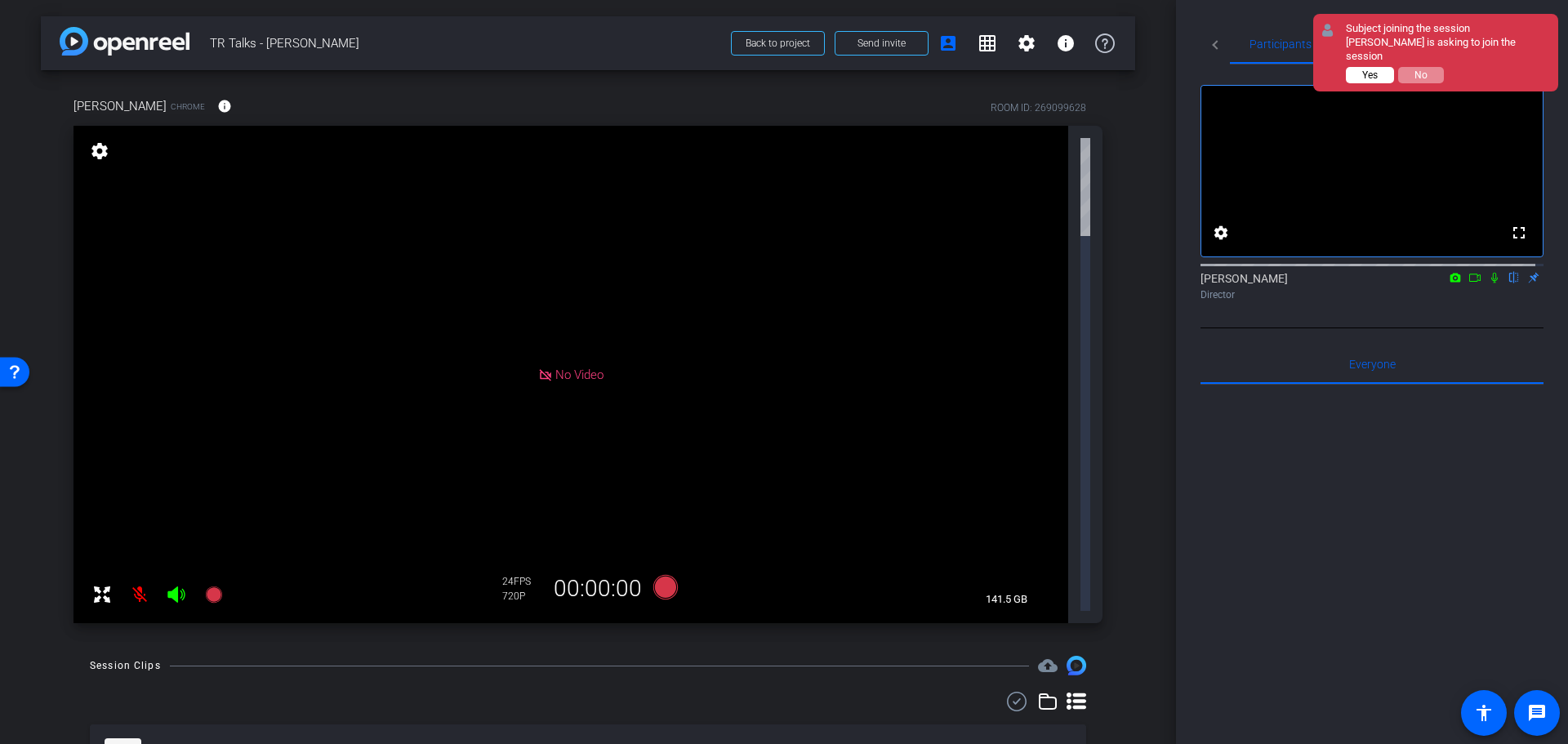
click at [1377, 69] on span "Yes" at bounding box center [1370, 75] width 16 height 11
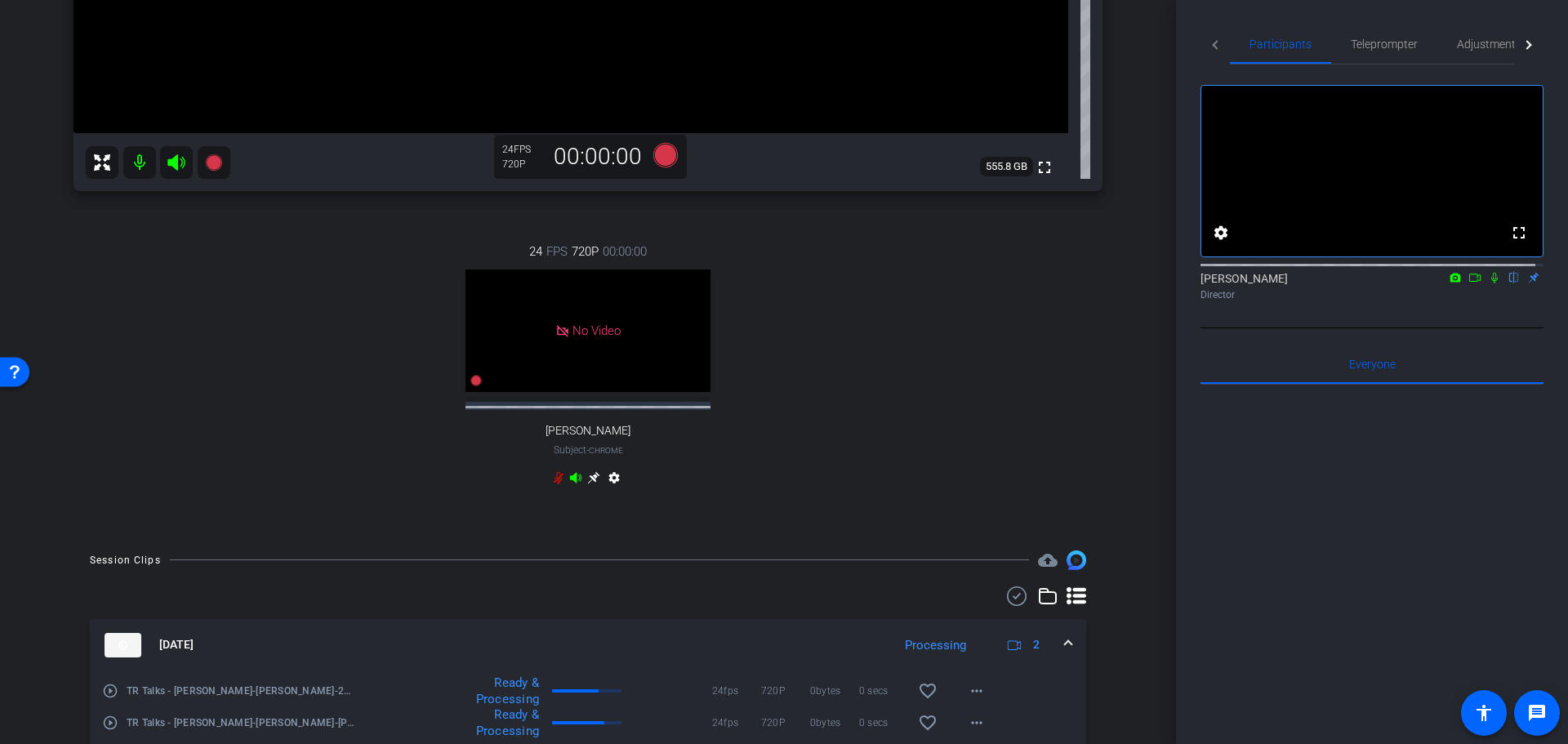
scroll to position [563, 0]
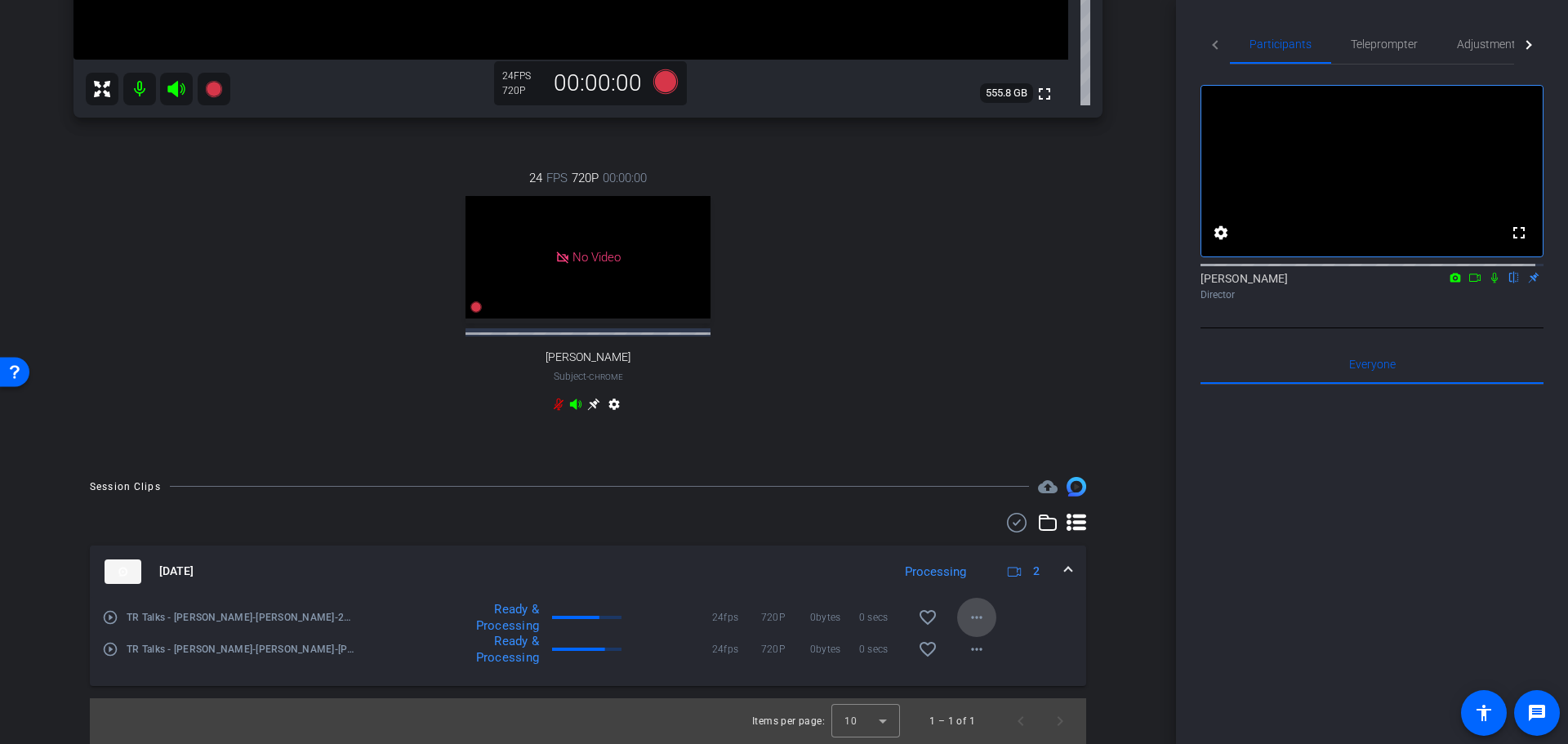
click at [972, 618] on mat-icon "more_horiz" at bounding box center [976, 617] width 19 height 19
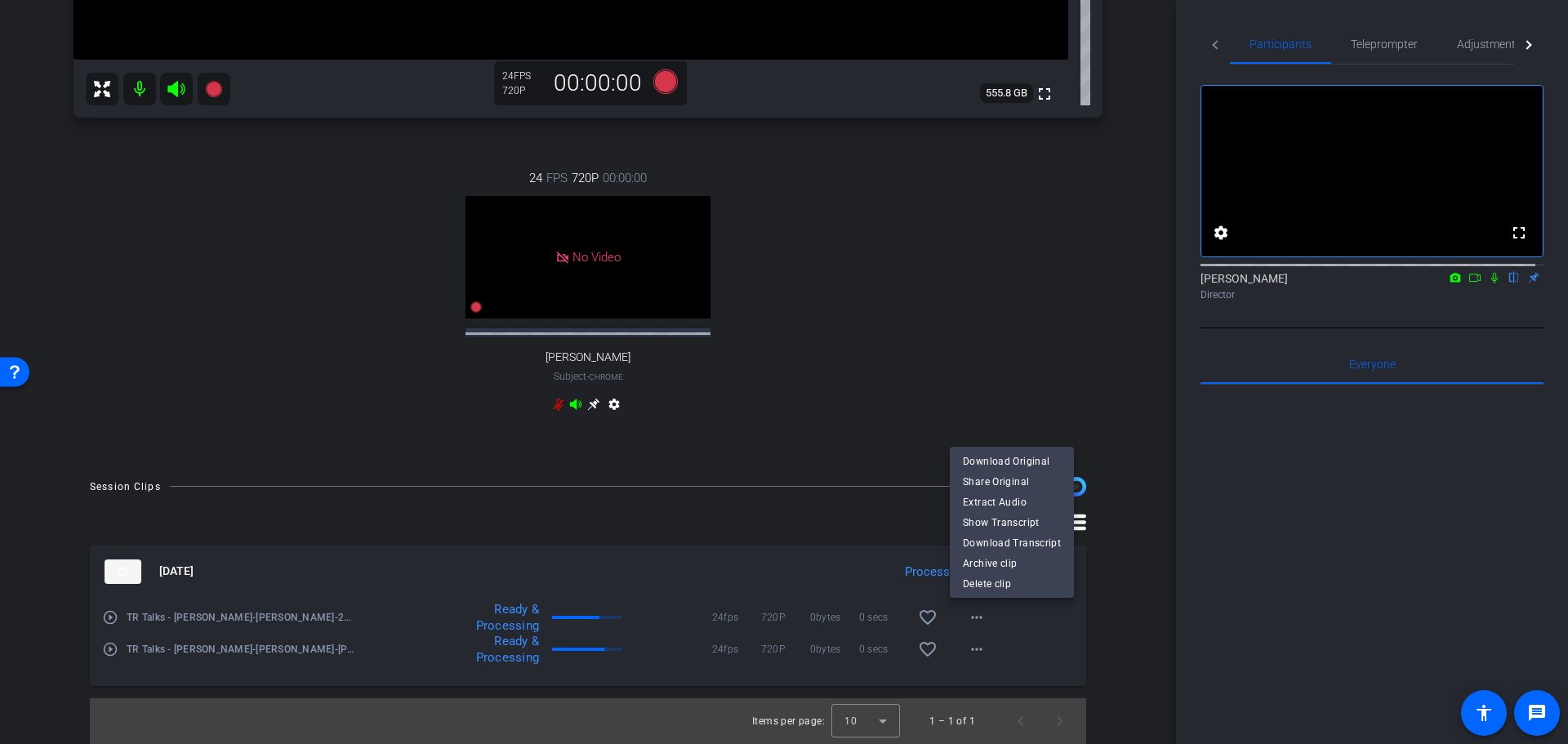
click at [972, 620] on div at bounding box center [784, 372] width 1568 height 744
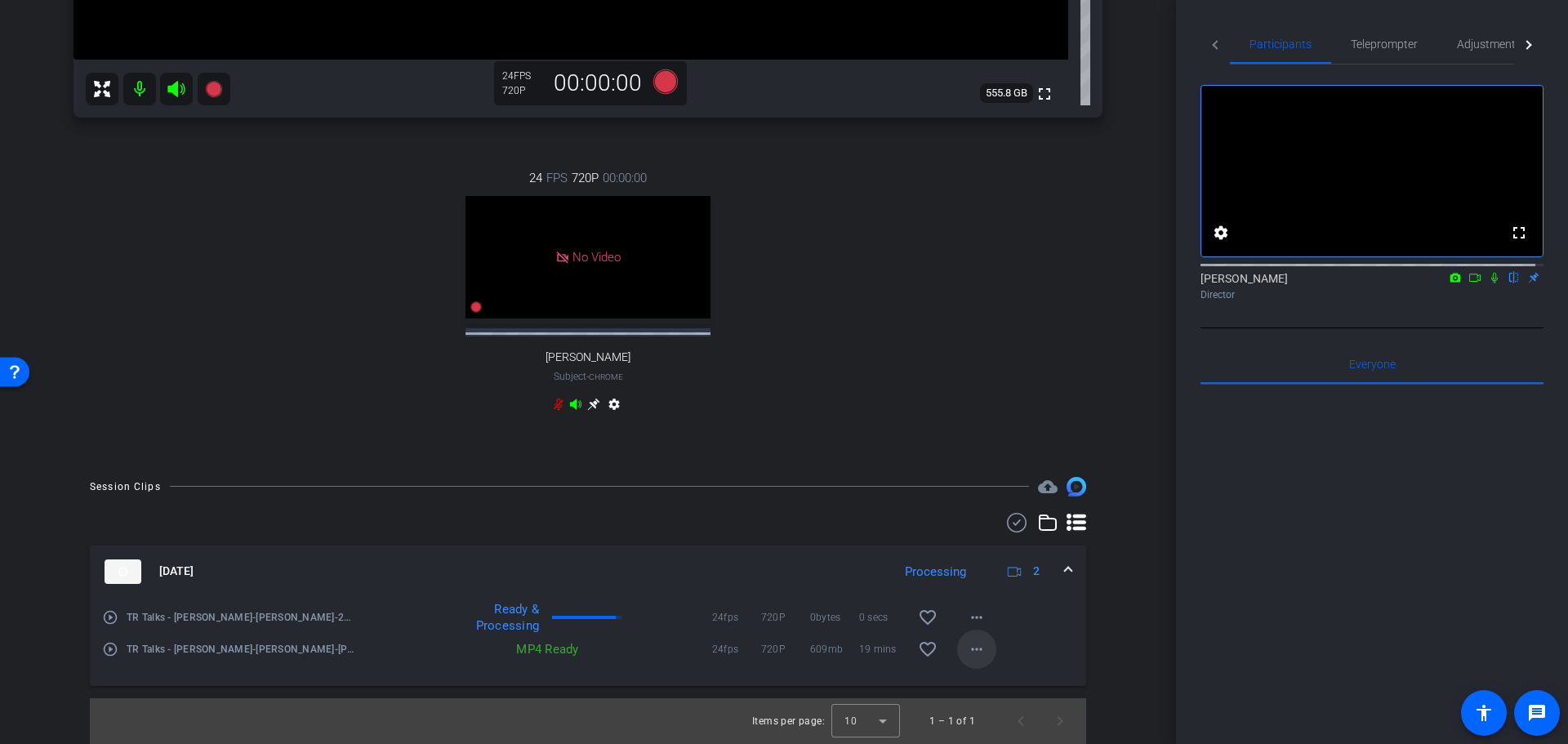
click at [970, 649] on mat-icon "more_horiz" at bounding box center [976, 649] width 19 height 19
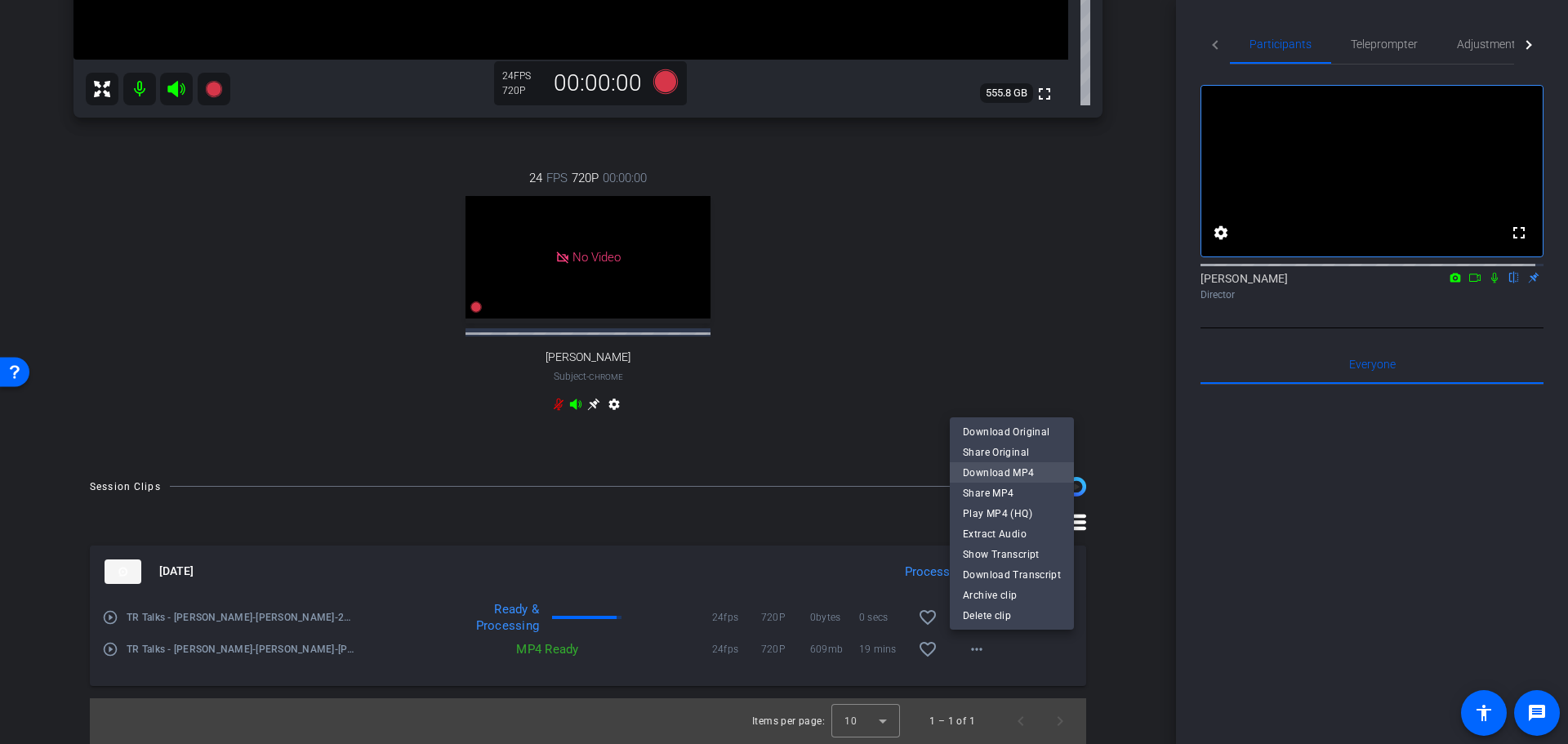
click at [995, 471] on span "Download MP4" at bounding box center [1012, 472] width 98 height 19
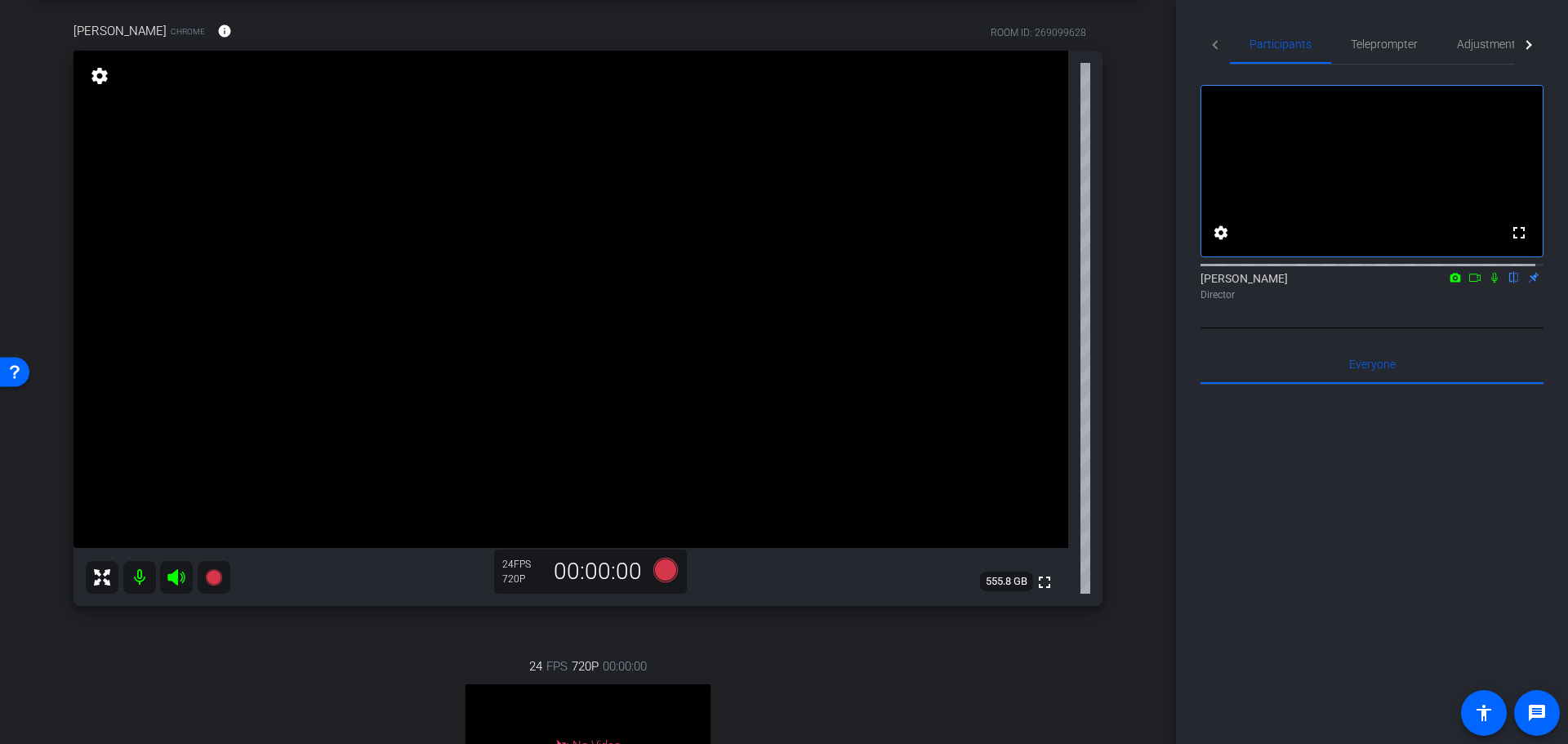
scroll to position [73, 0]
click at [101, 74] on mat-icon "settings" at bounding box center [99, 77] width 23 height 19
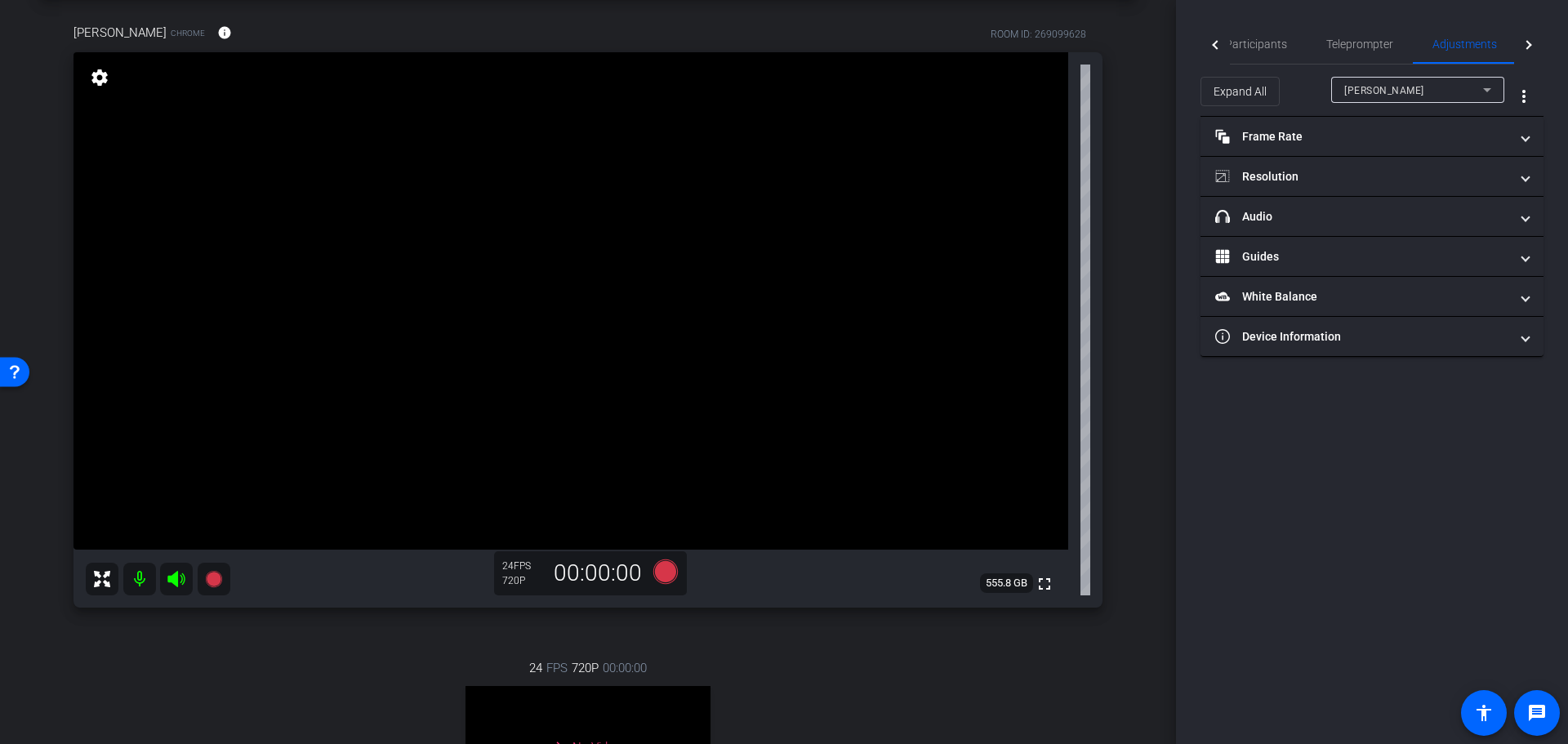
click at [101, 74] on mat-icon "settings" at bounding box center [99, 77] width 23 height 19
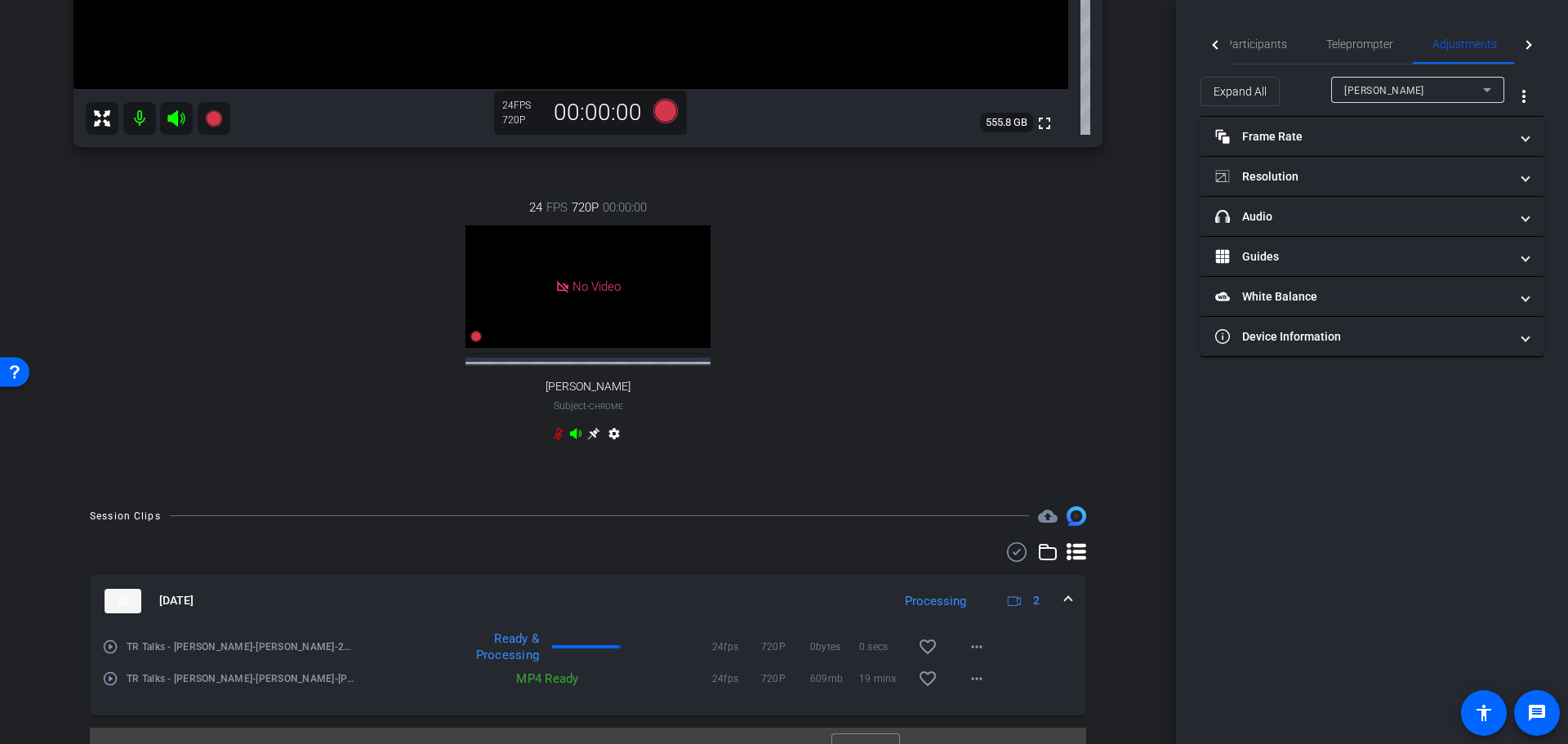
scroll to position [563, 0]
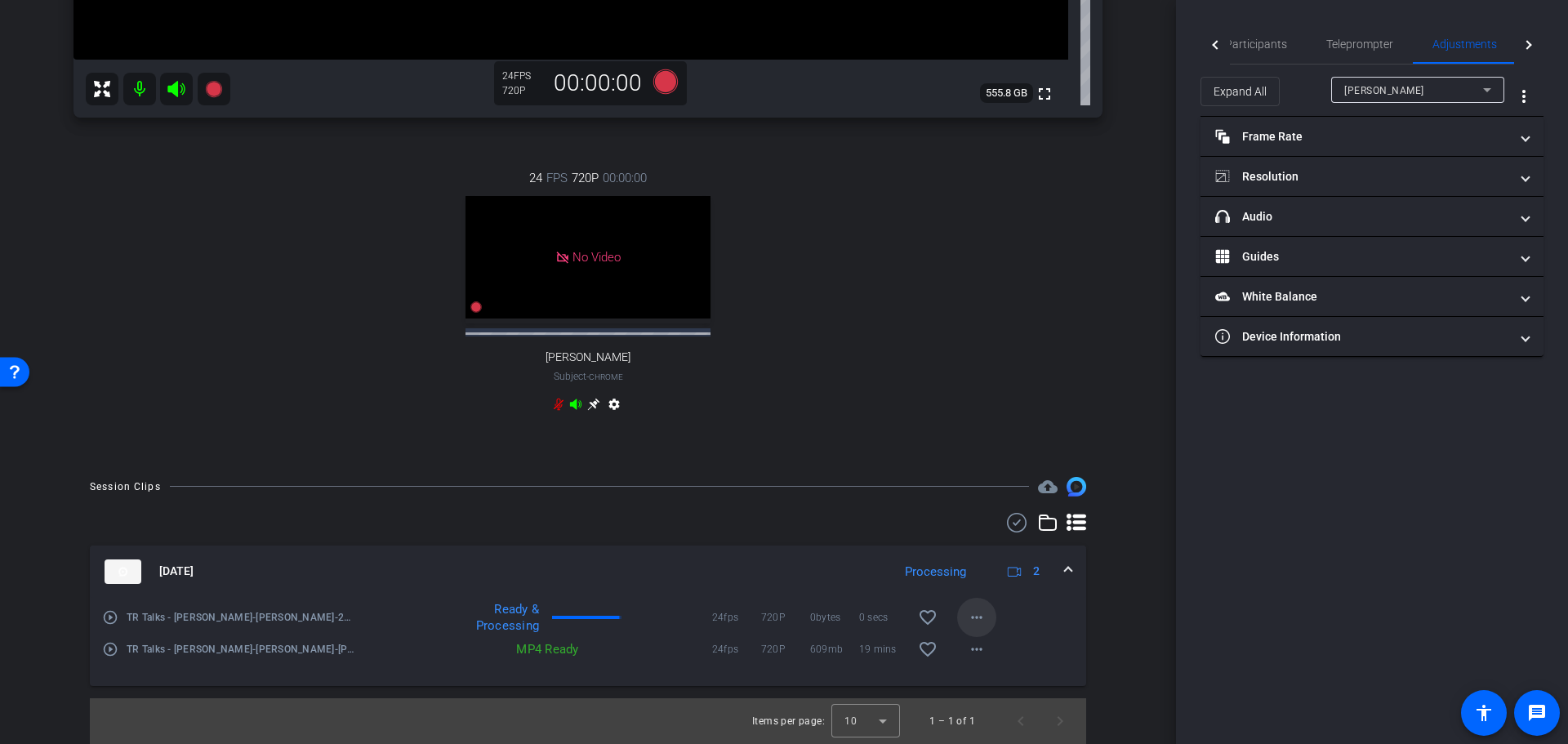
click at [972, 618] on mat-icon "more_horiz" at bounding box center [976, 617] width 19 height 19
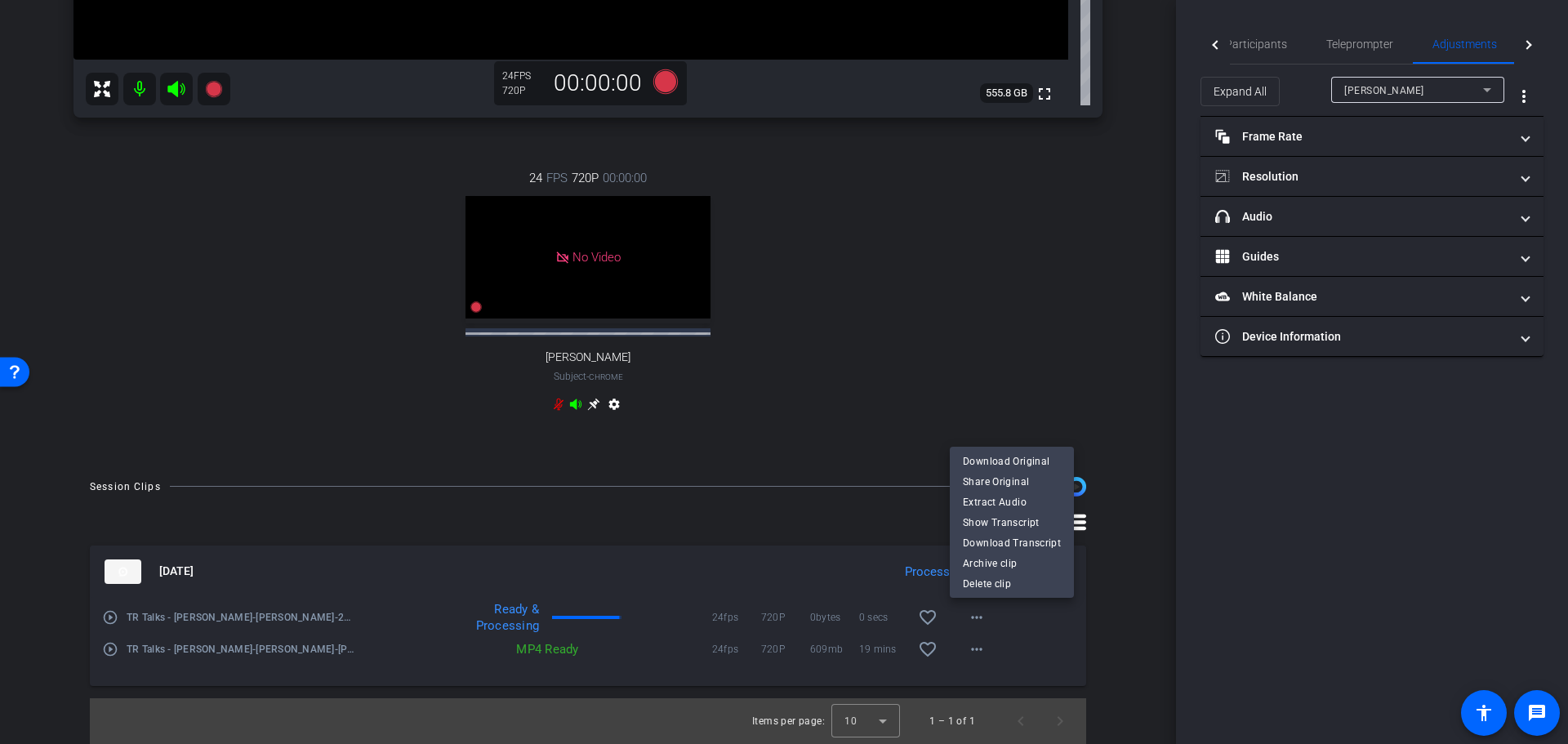
click at [1056, 642] on div at bounding box center [784, 372] width 1568 height 744
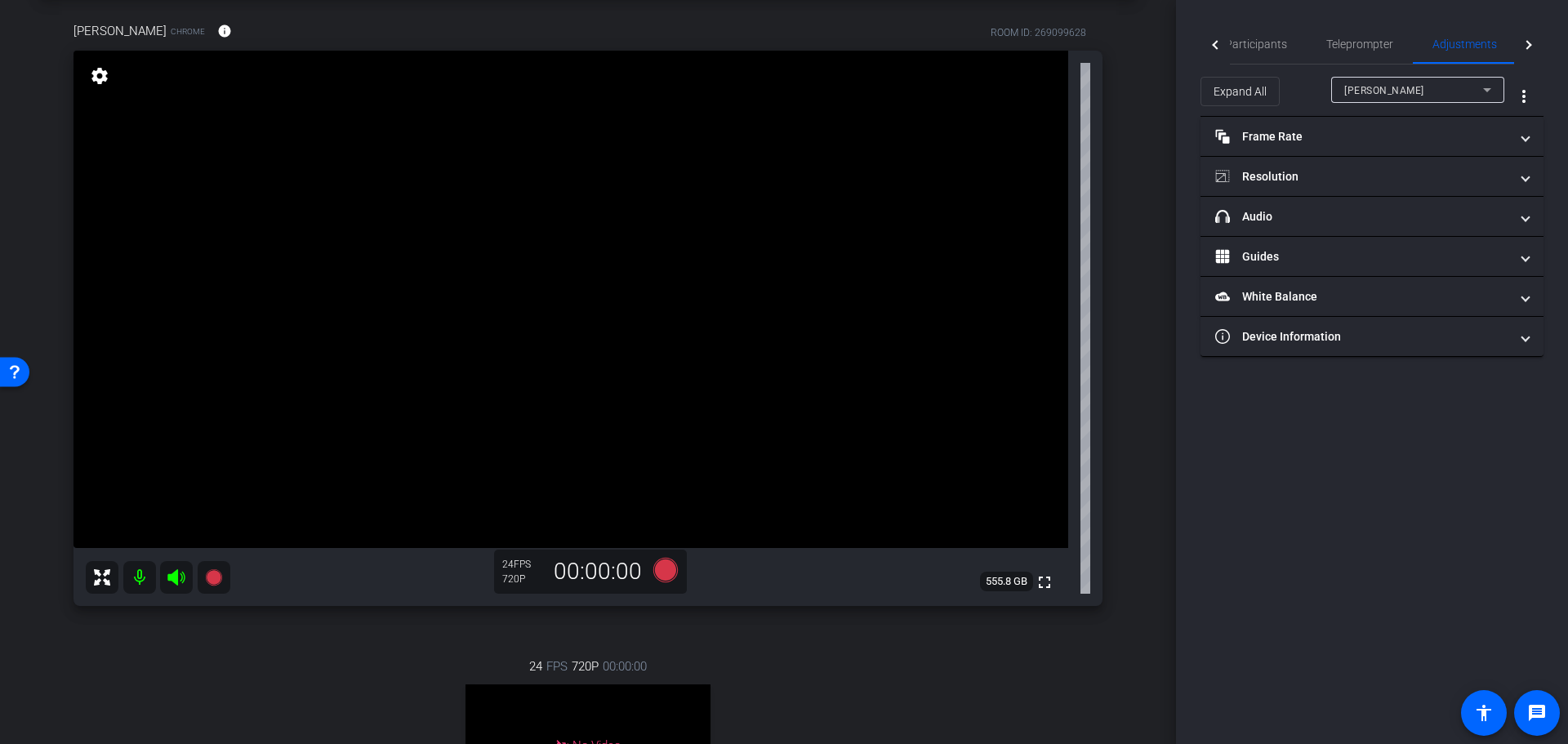
scroll to position [73, 0]
click at [99, 86] on mat-icon "settings" at bounding box center [99, 77] width 23 height 19
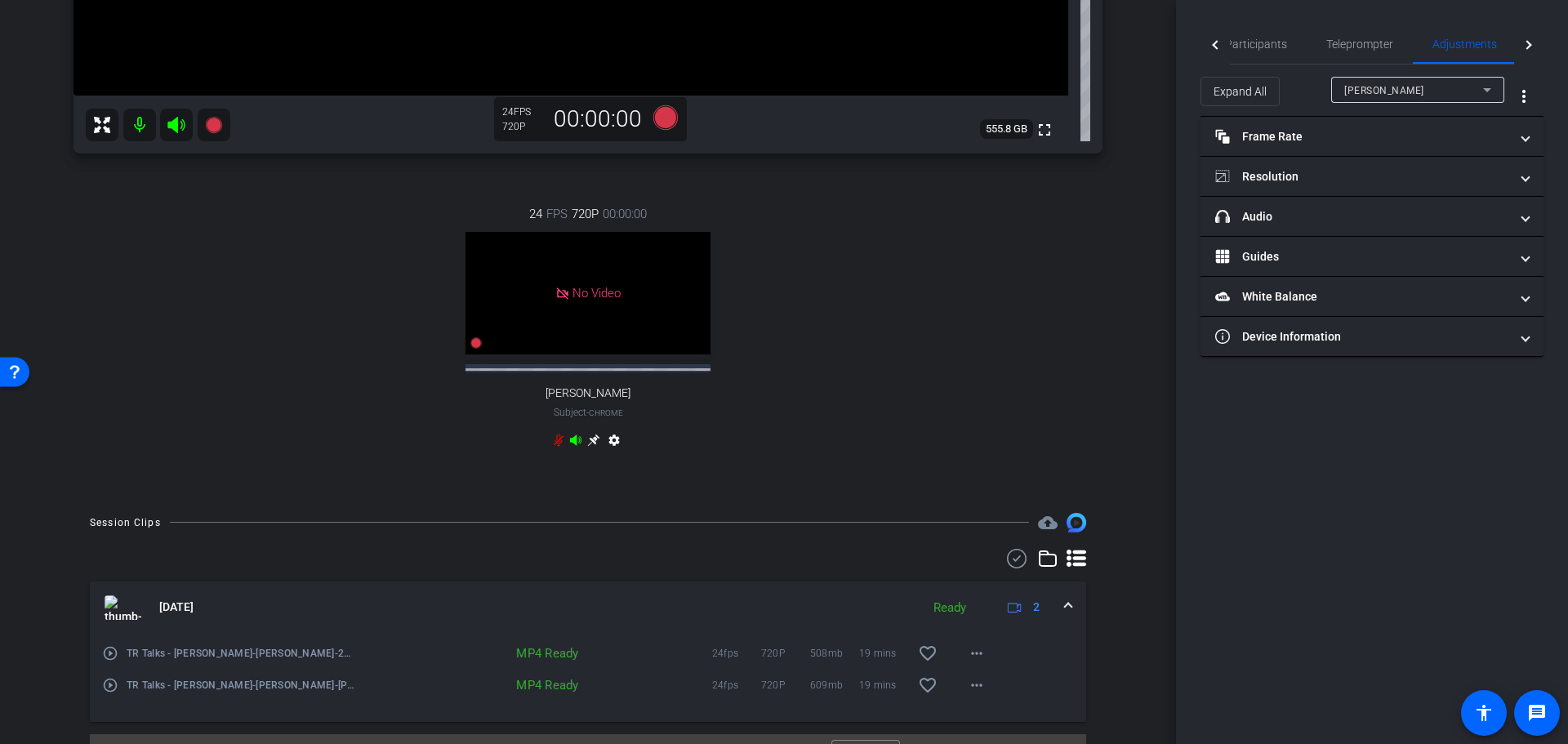
scroll to position [563, 0]
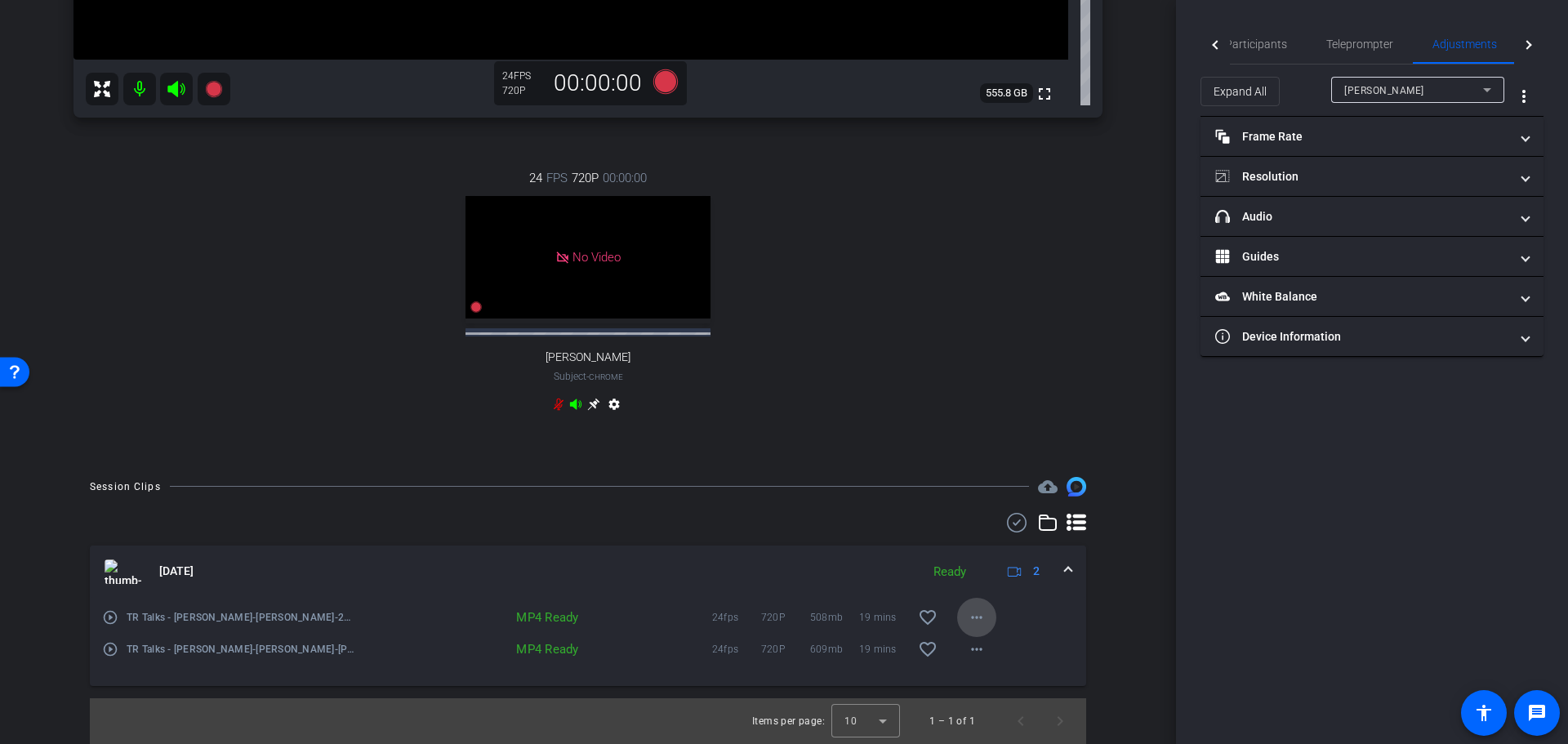
click at [968, 617] on mat-icon "more_horiz" at bounding box center [976, 617] width 19 height 19
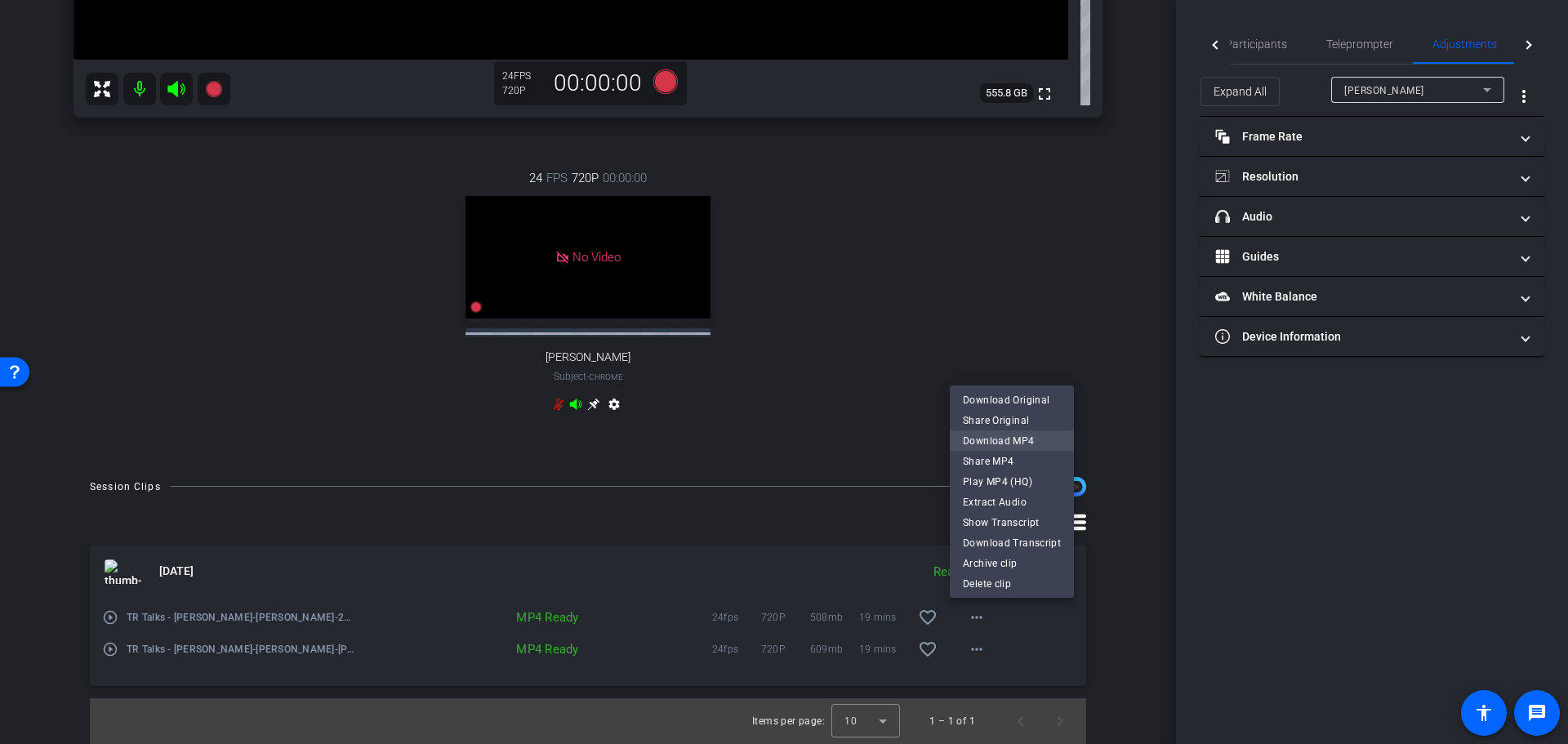
click at [1010, 438] on span "Download MP4" at bounding box center [1012, 440] width 98 height 19
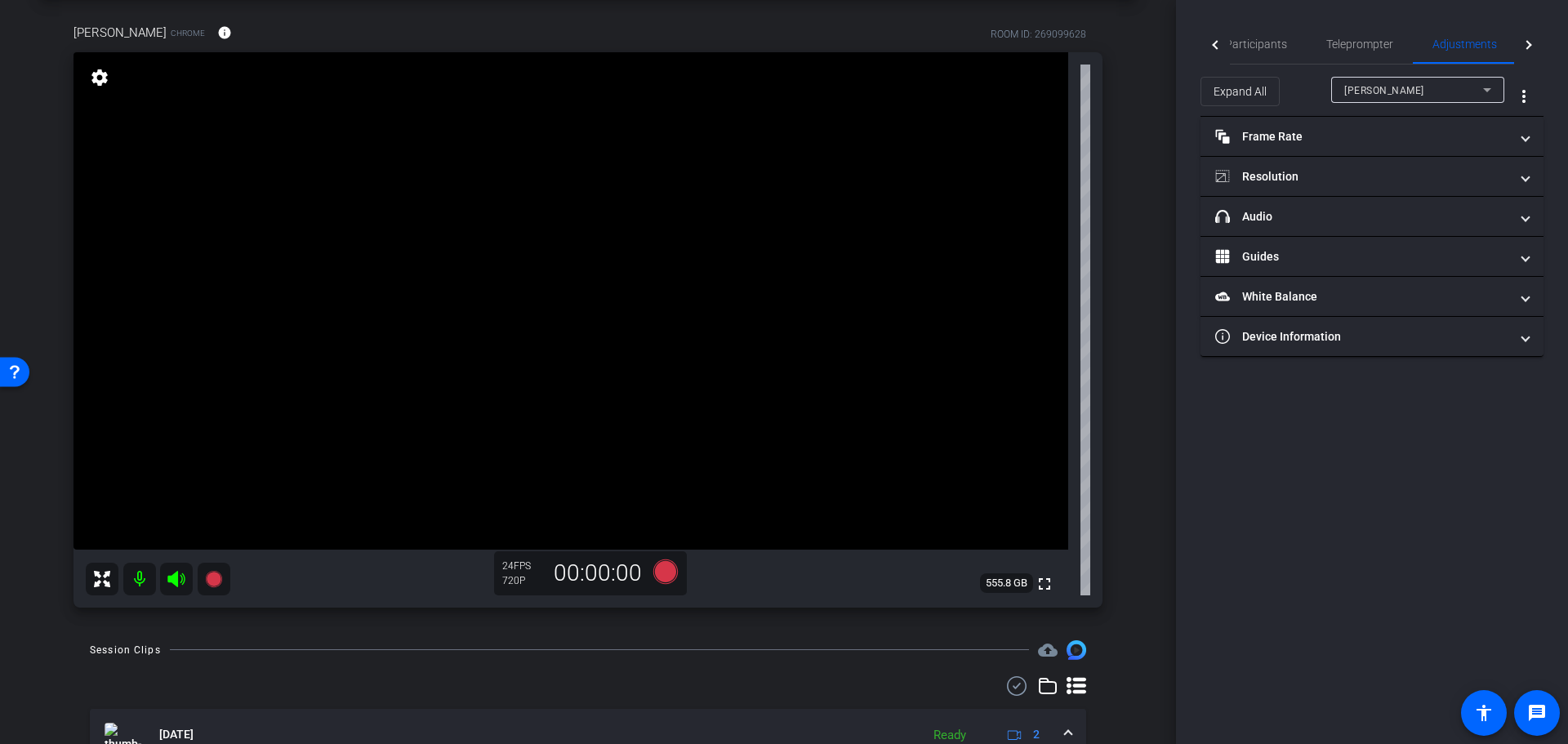
scroll to position [0, 0]
